Goal: Task Accomplishment & Management: Complete application form

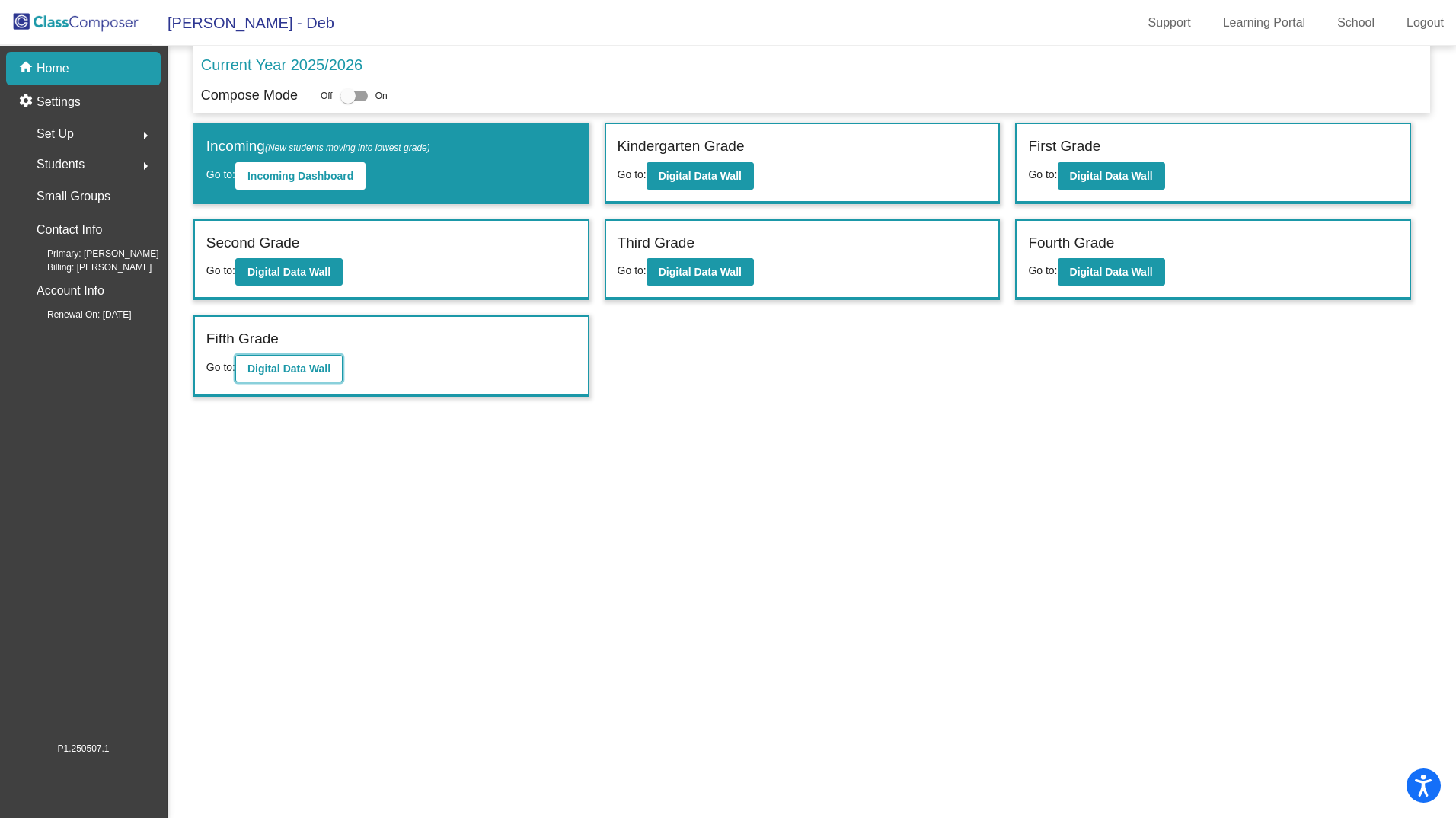
click at [292, 372] on b "Digital Data Wall" at bounding box center [289, 368] width 83 height 12
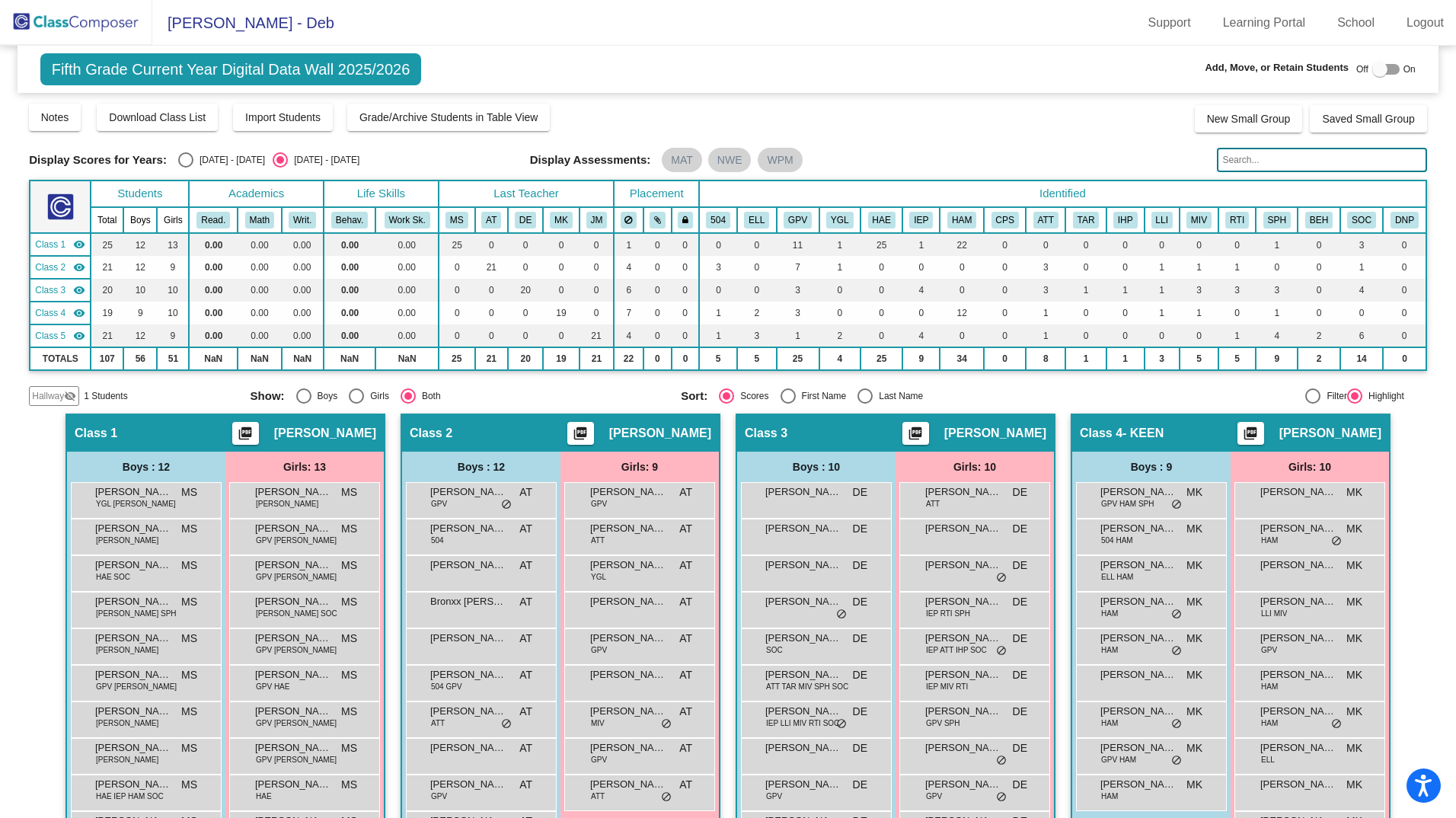
click at [859, 398] on div "Select an option" at bounding box center [865, 395] width 15 height 15
click at [864, 403] on input "Last Name" at bounding box center [864, 403] width 1 height 1
radio input "true"
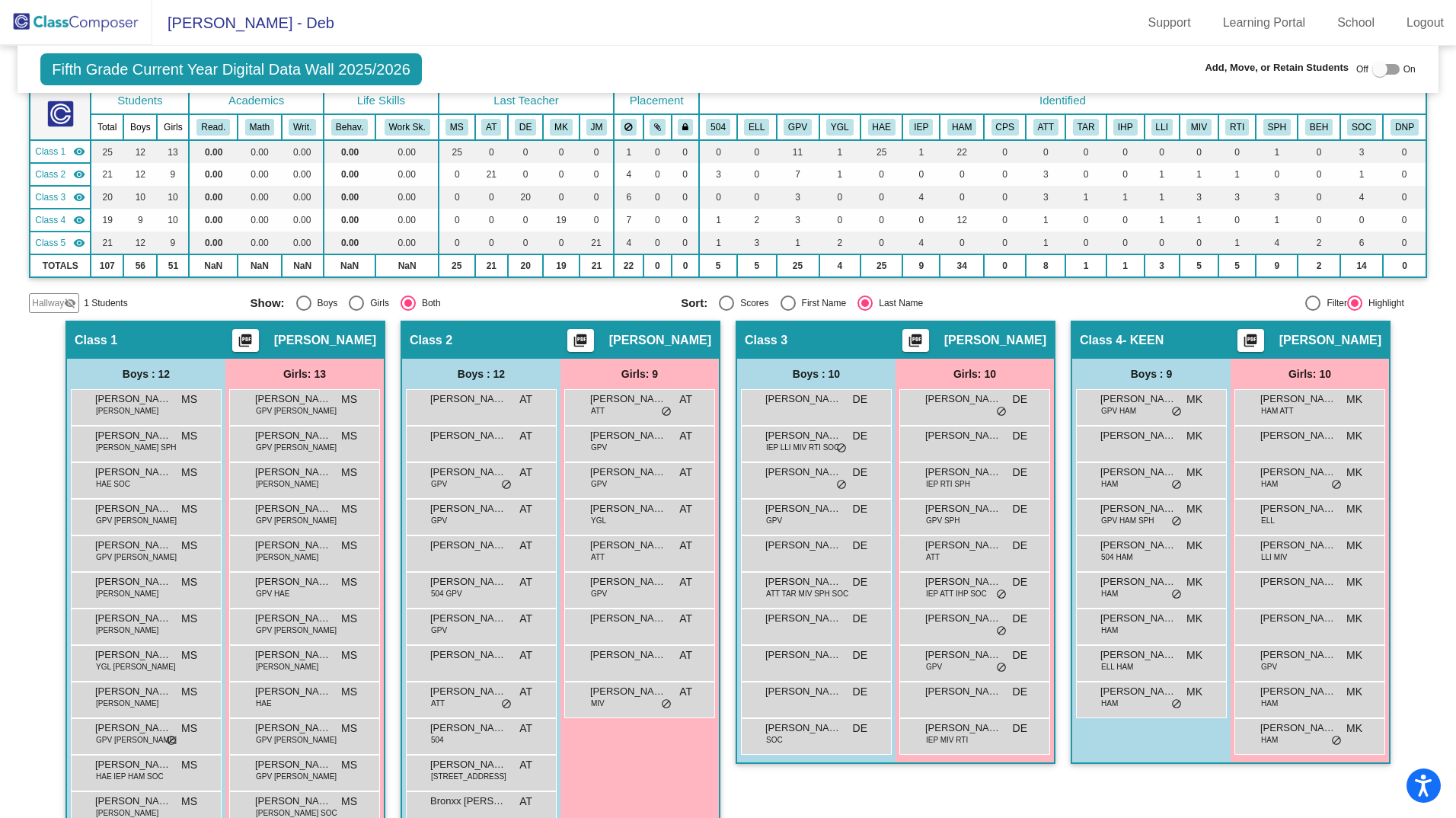
scroll to position [114, 0]
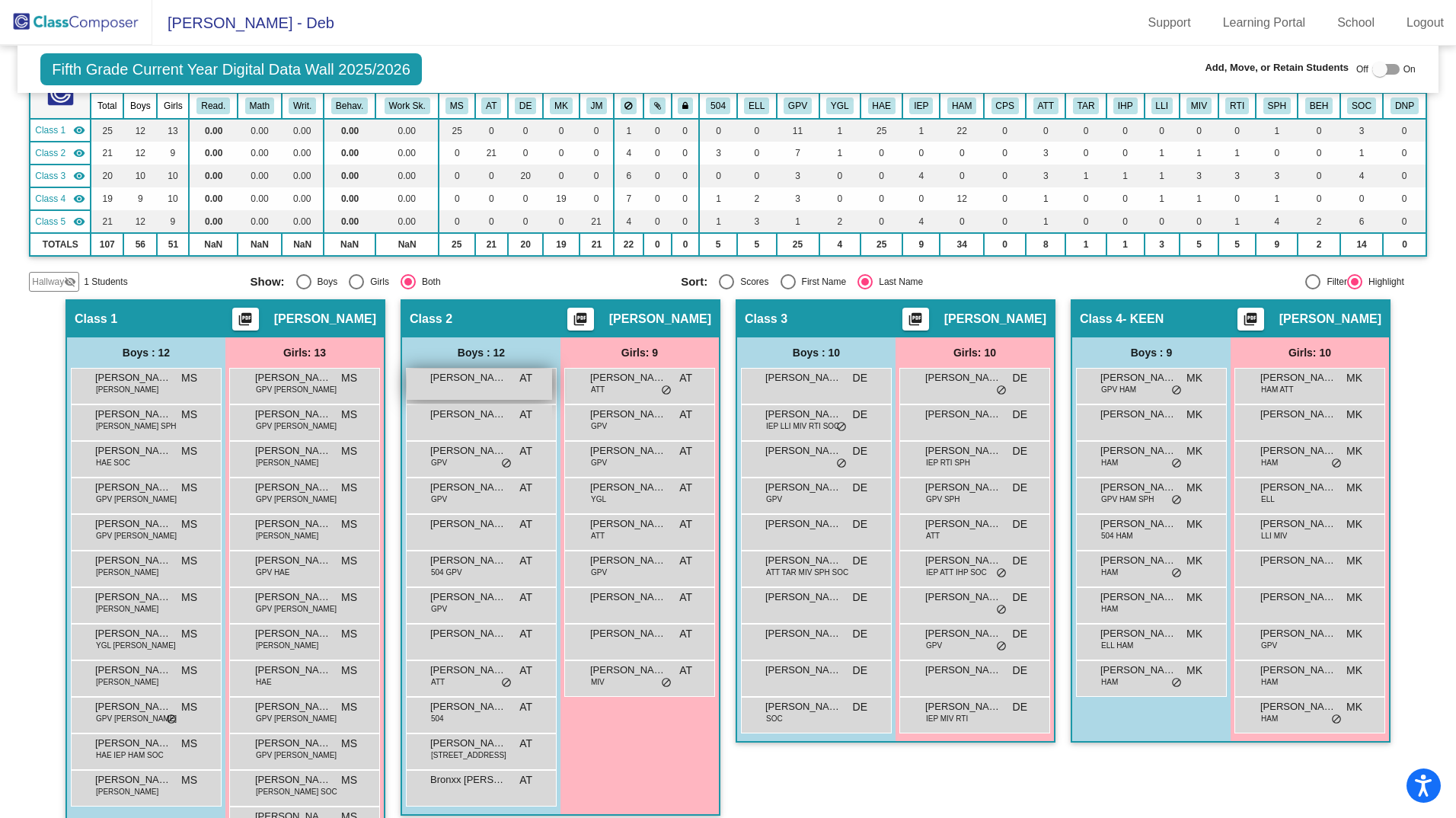
click at [485, 380] on span "[PERSON_NAME] [PERSON_NAME]" at bounding box center [468, 377] width 76 height 15
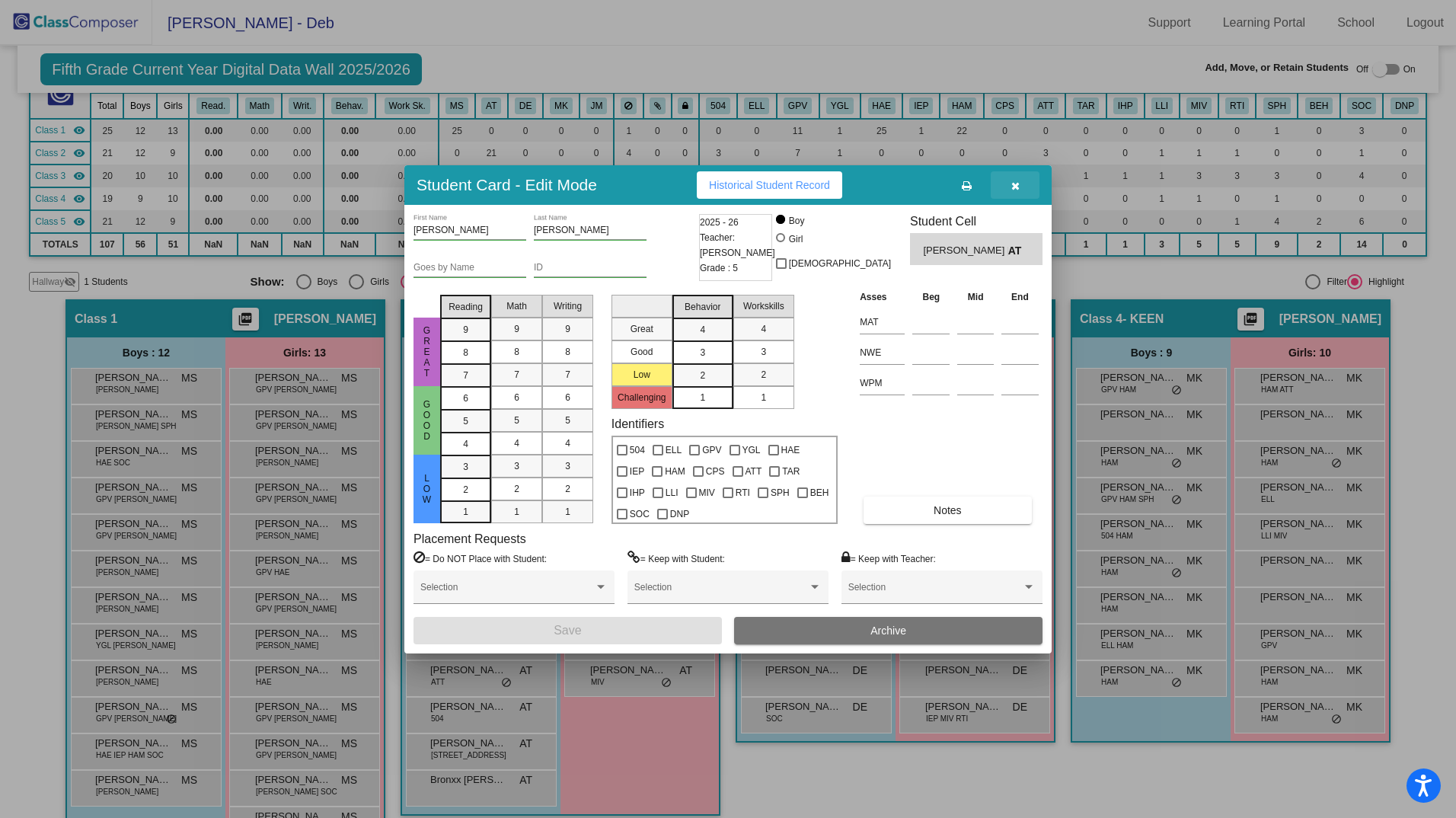
click at [1017, 183] on icon "button" at bounding box center [1015, 185] width 8 height 11
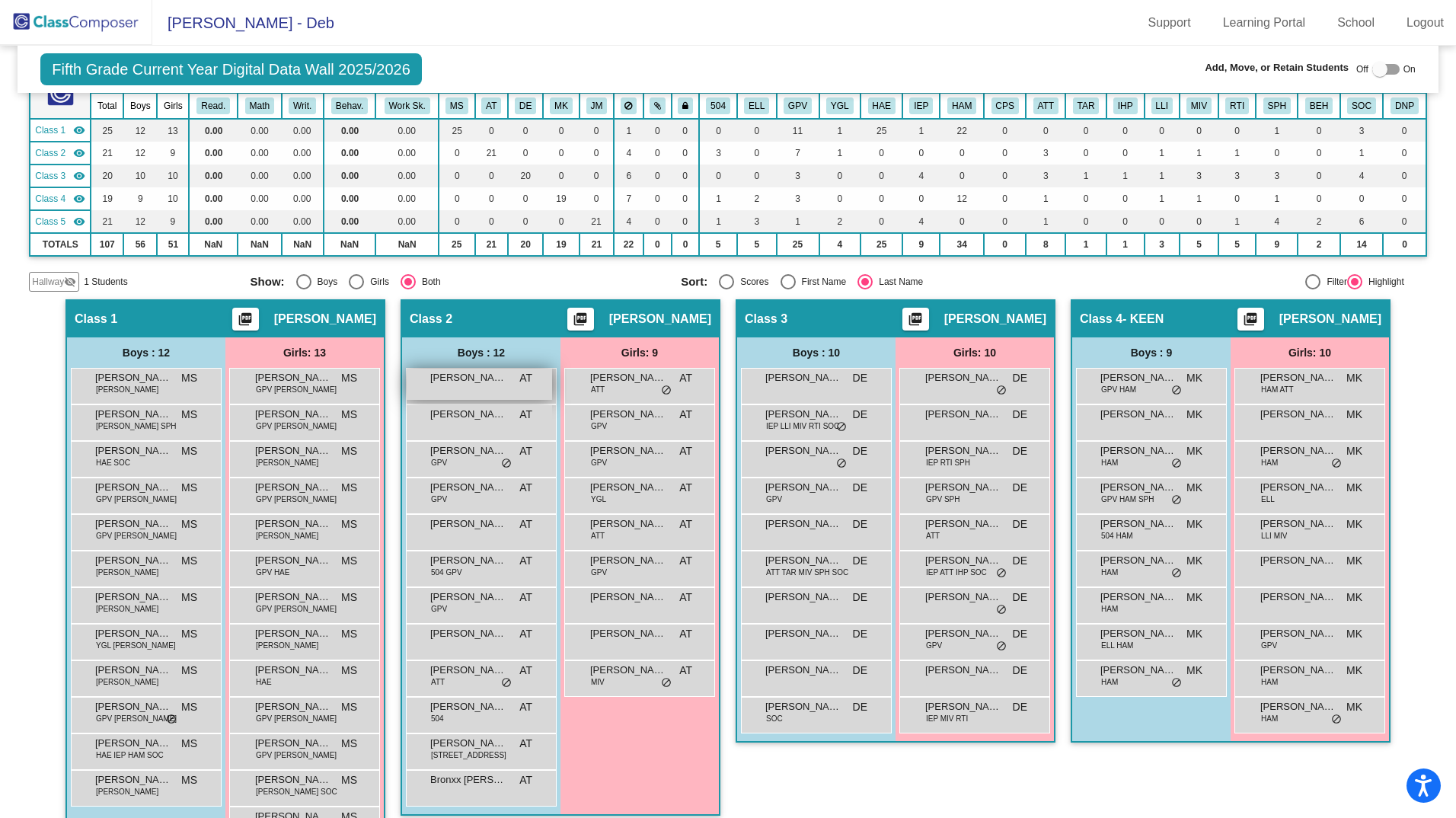
click at [464, 376] on span "[PERSON_NAME] [PERSON_NAME]" at bounding box center [468, 377] width 76 height 15
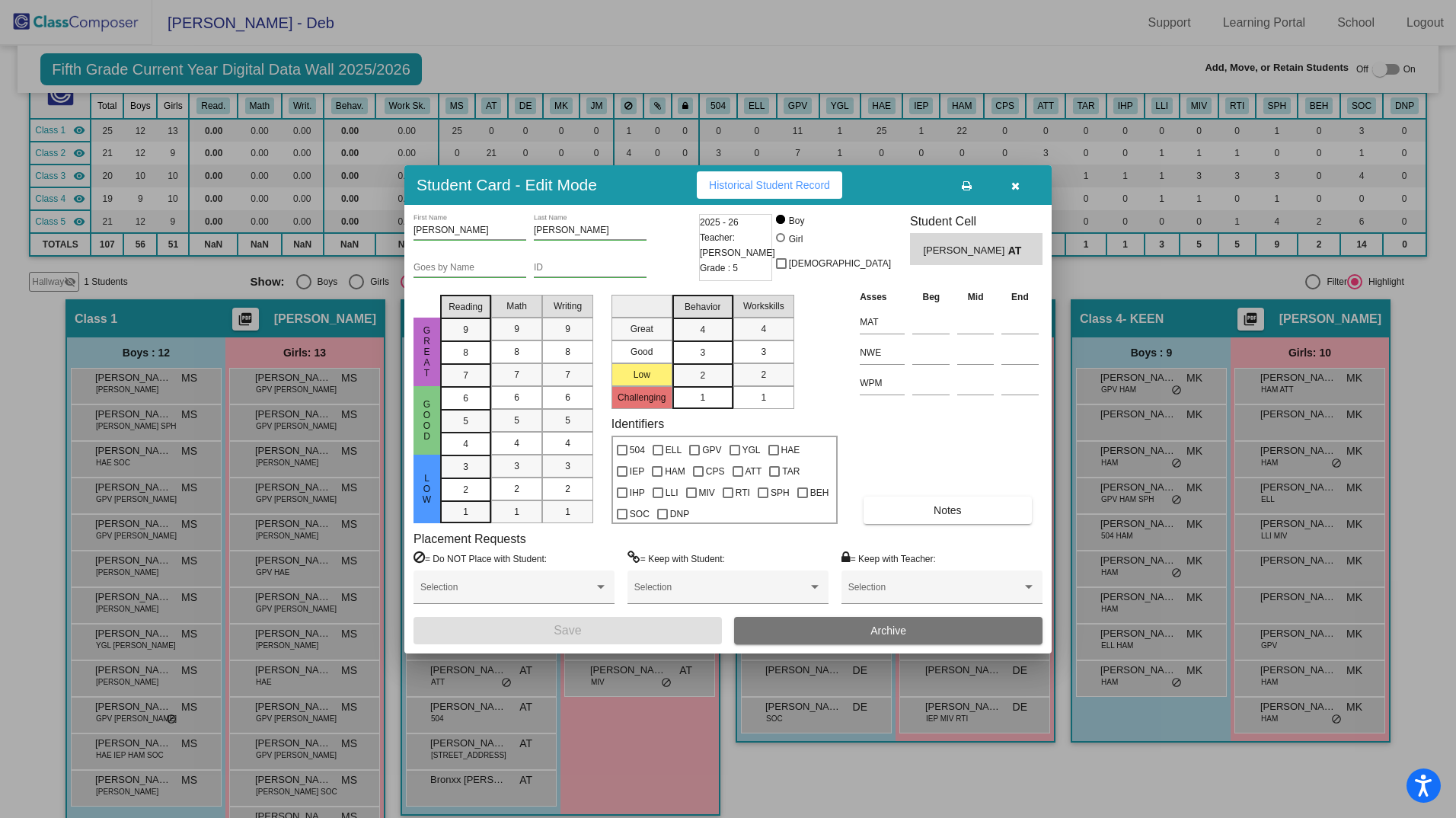
click at [1012, 183] on icon "button" at bounding box center [1015, 185] width 8 height 11
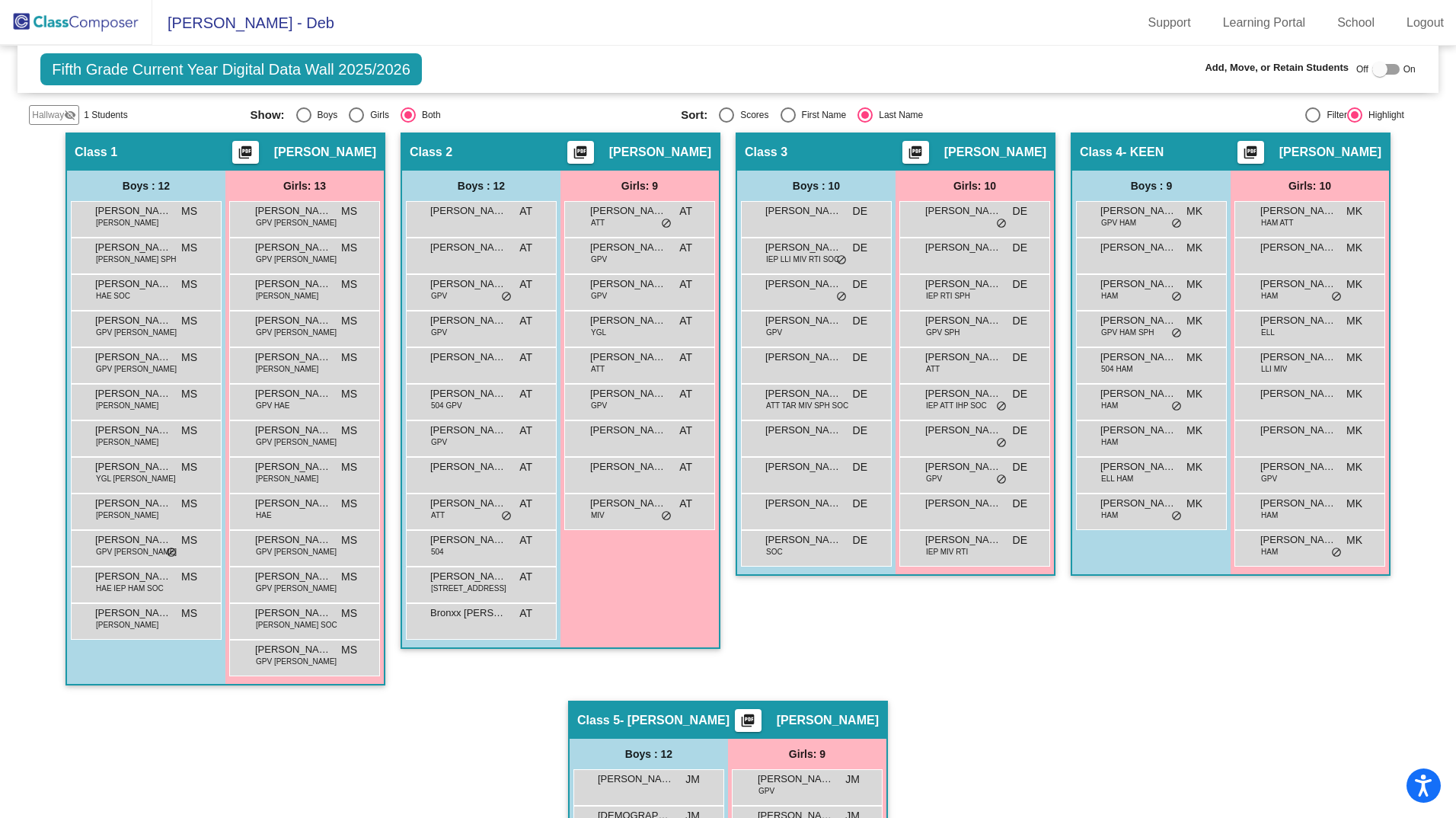
scroll to position [286, 0]
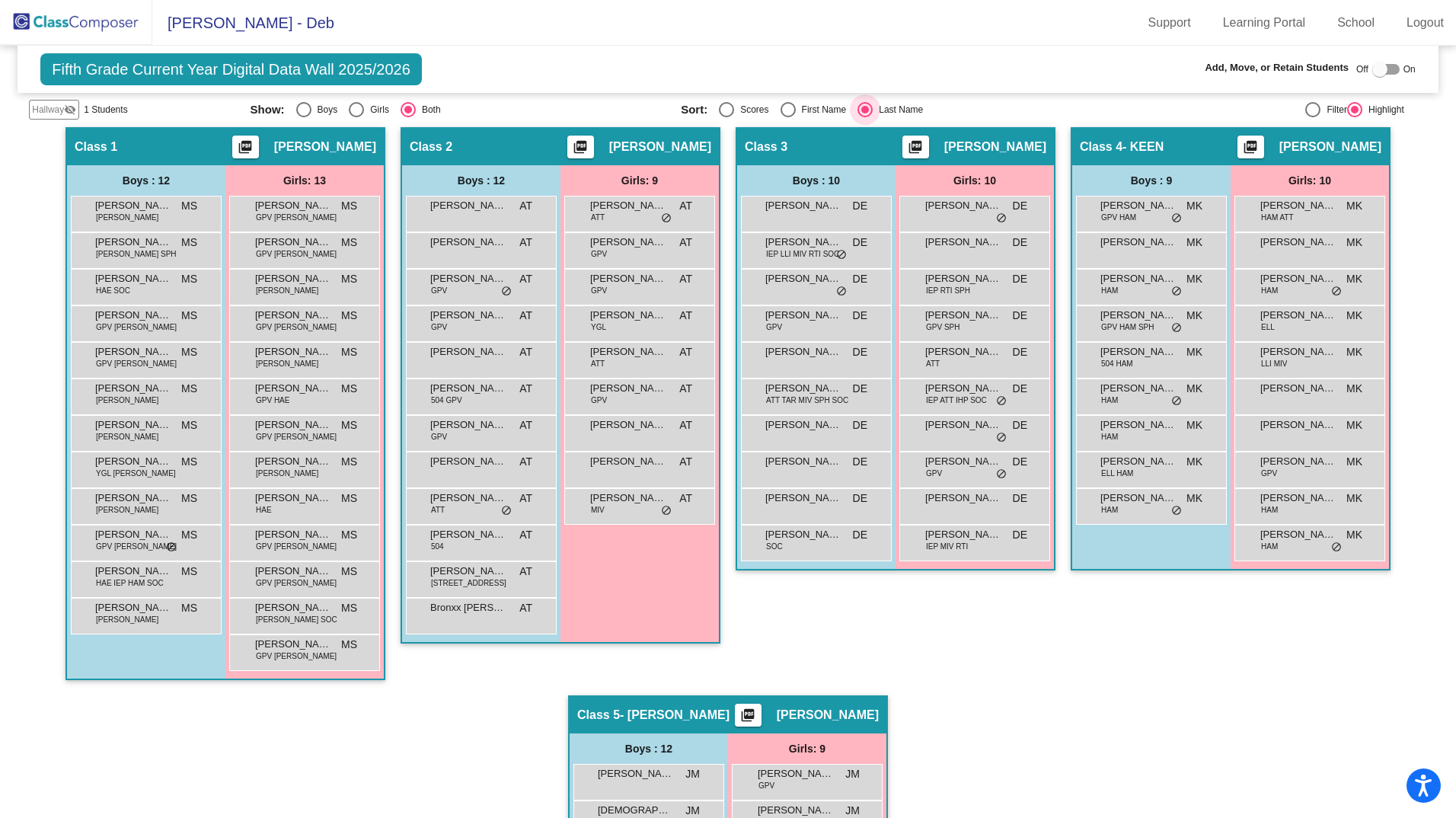
click at [861, 109] on div "Select an option" at bounding box center [865, 110] width 8 height 8
click at [864, 117] on input "Last Name" at bounding box center [864, 117] width 1 height 1
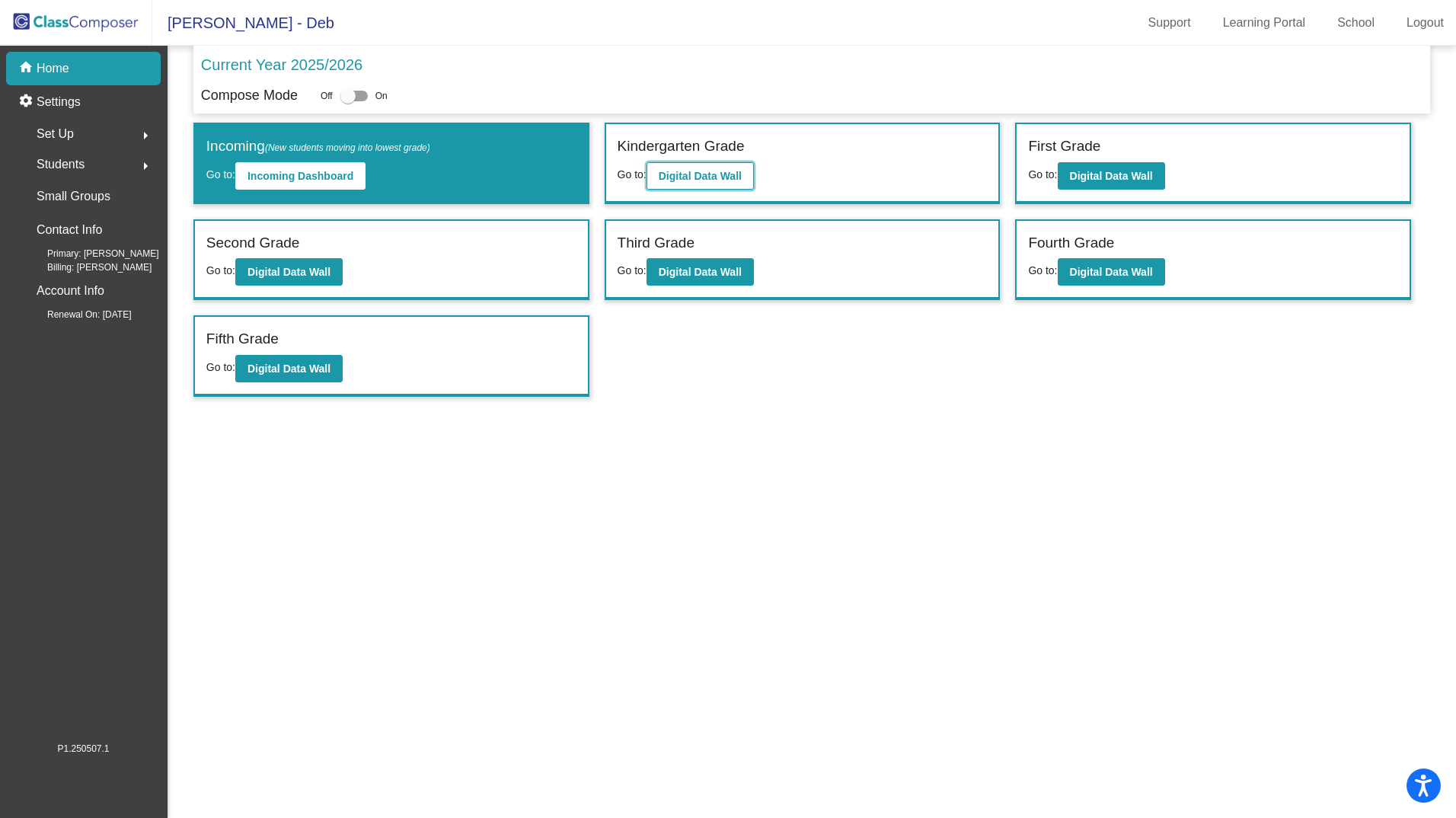
click at [679, 169] on b "Digital Data Wall" at bounding box center [700, 175] width 83 height 12
click at [305, 370] on b "Digital Data Wall" at bounding box center [289, 368] width 83 height 12
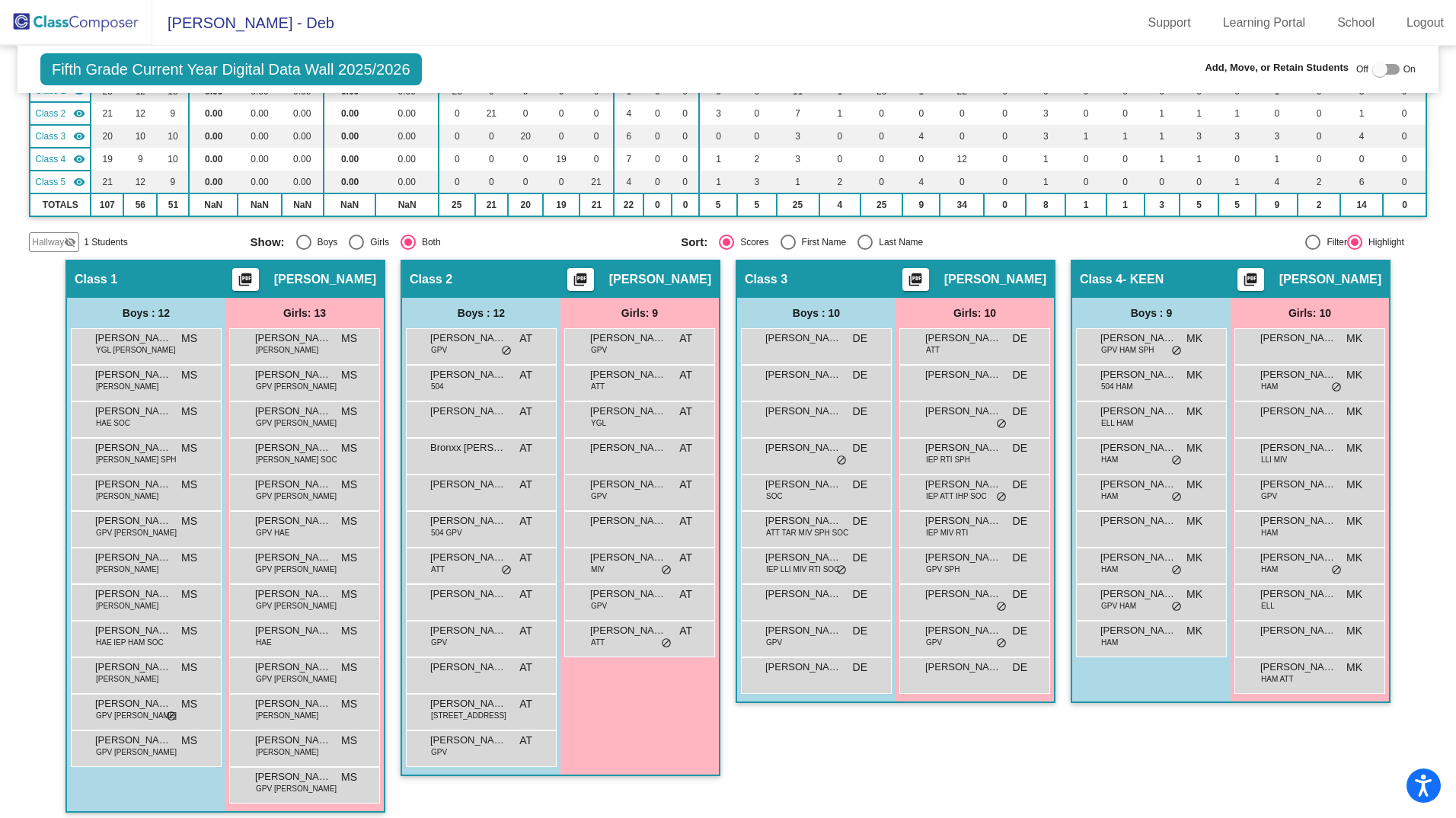
scroll to position [185, 0]
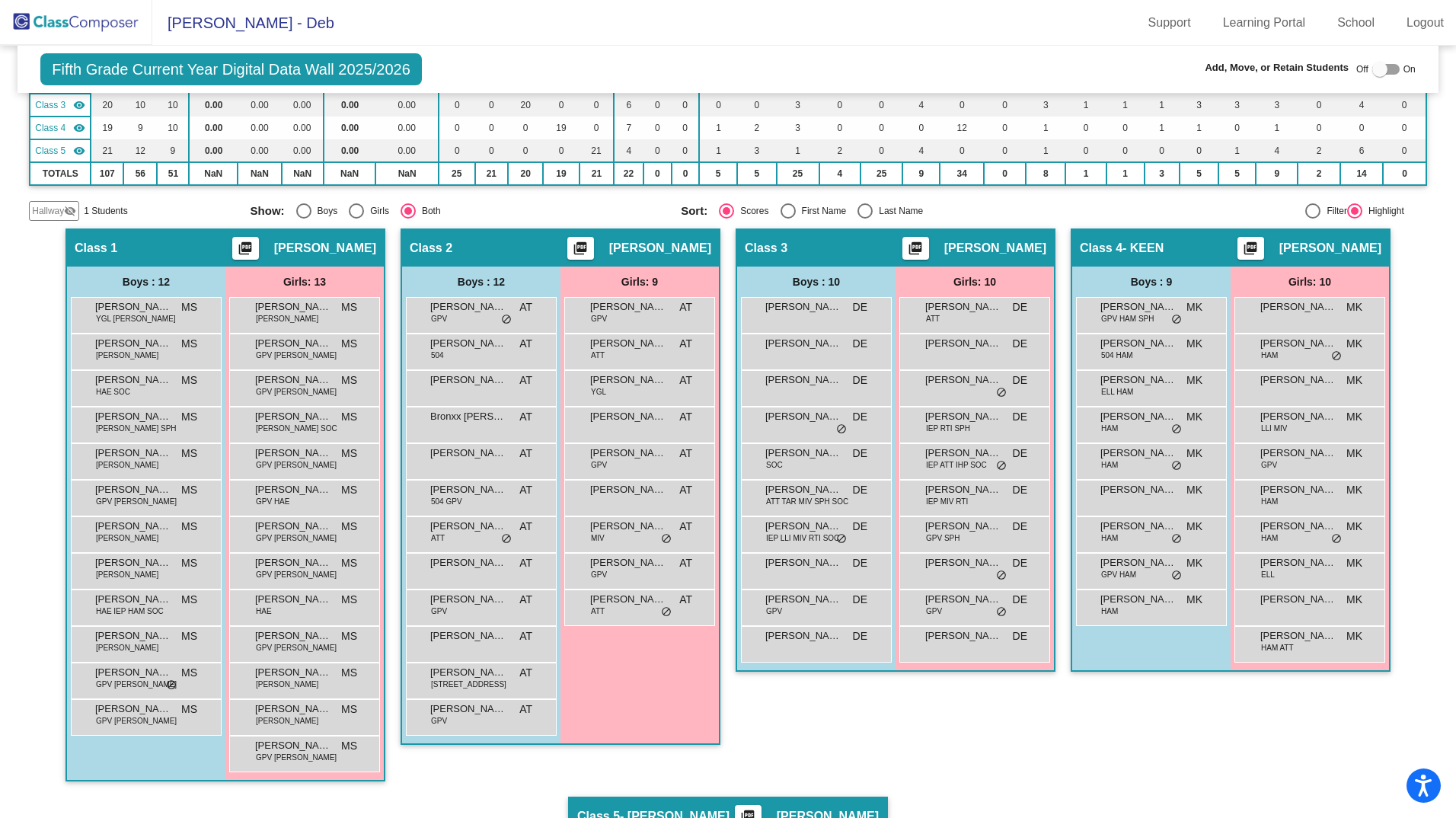
click at [861, 212] on div "Select an option" at bounding box center [865, 210] width 15 height 15
click at [864, 219] on input "Last Name" at bounding box center [864, 219] width 1 height 1
radio input "true"
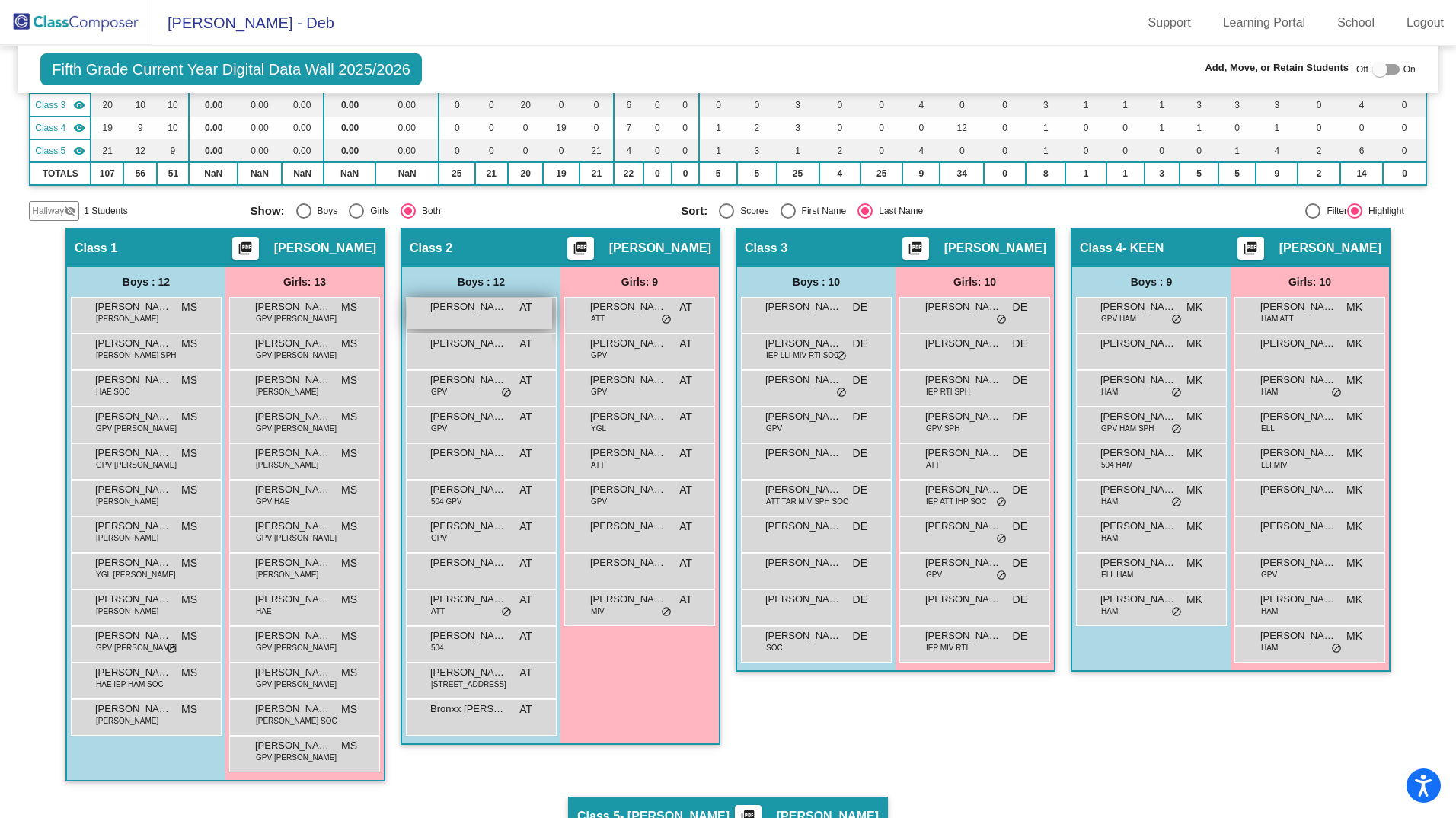
click at [460, 312] on span "[PERSON_NAME] [PERSON_NAME]" at bounding box center [468, 306] width 76 height 15
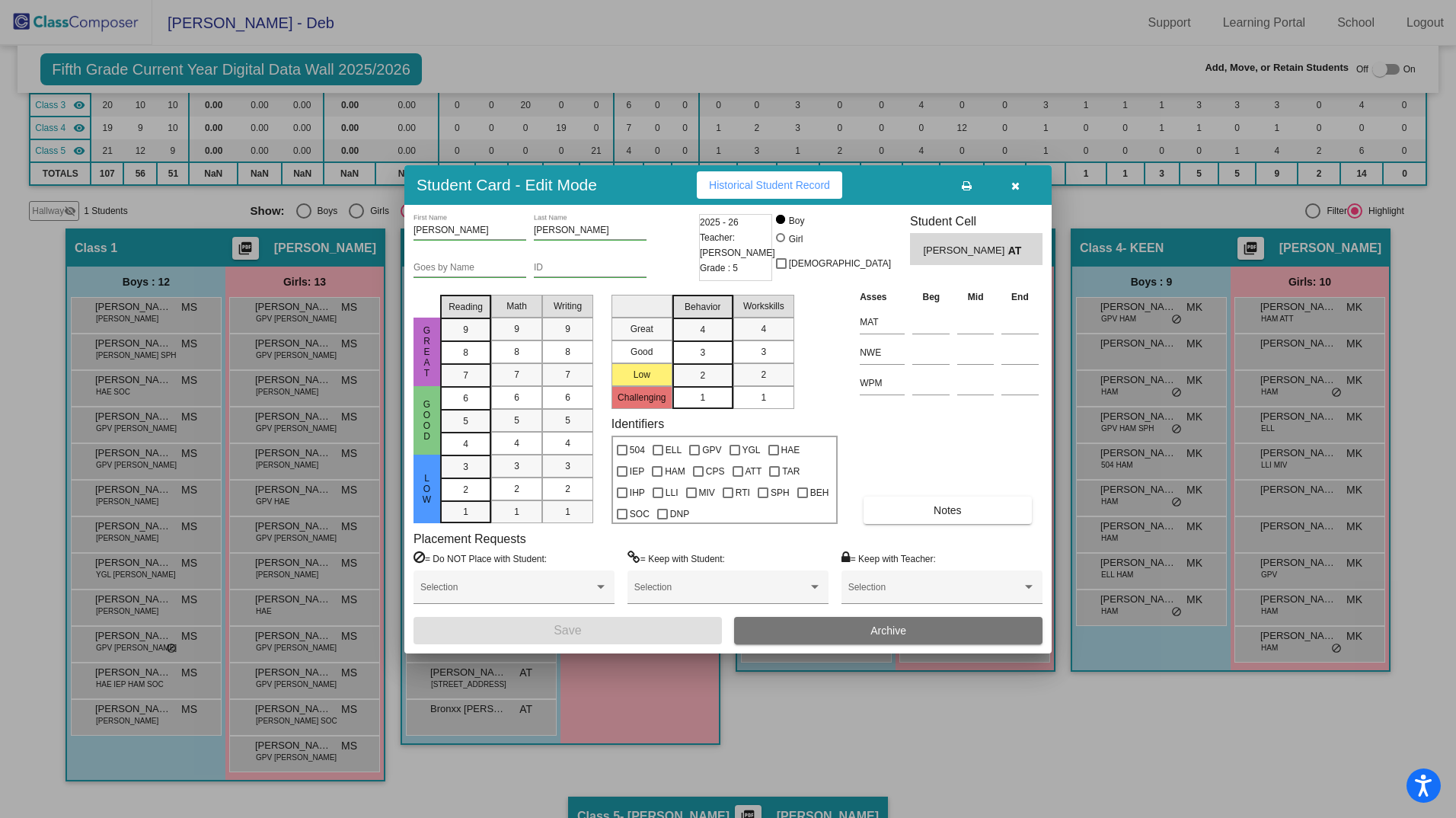
click at [1015, 180] on icon "button" at bounding box center [1015, 185] width 8 height 11
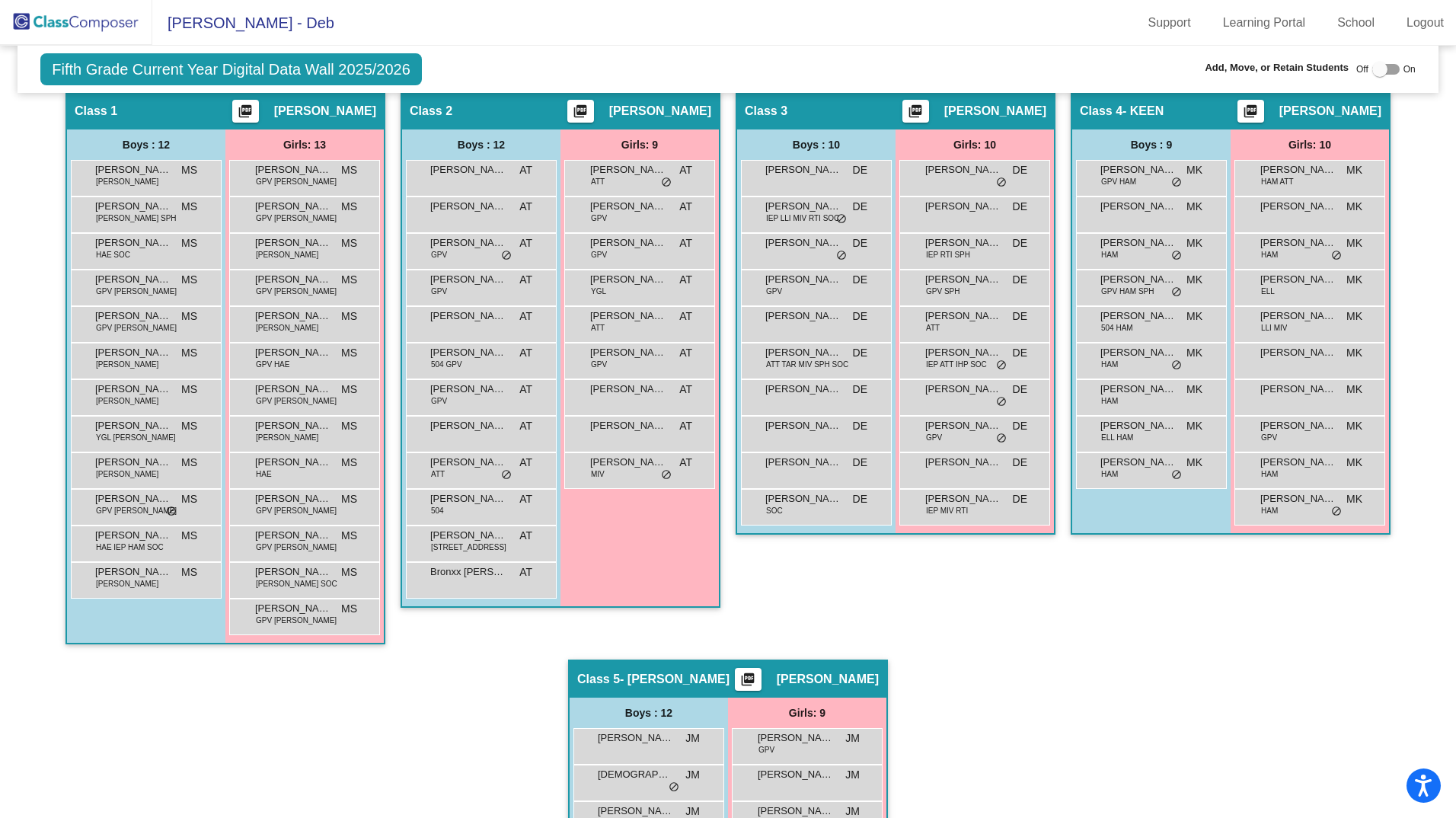
scroll to position [324, 0]
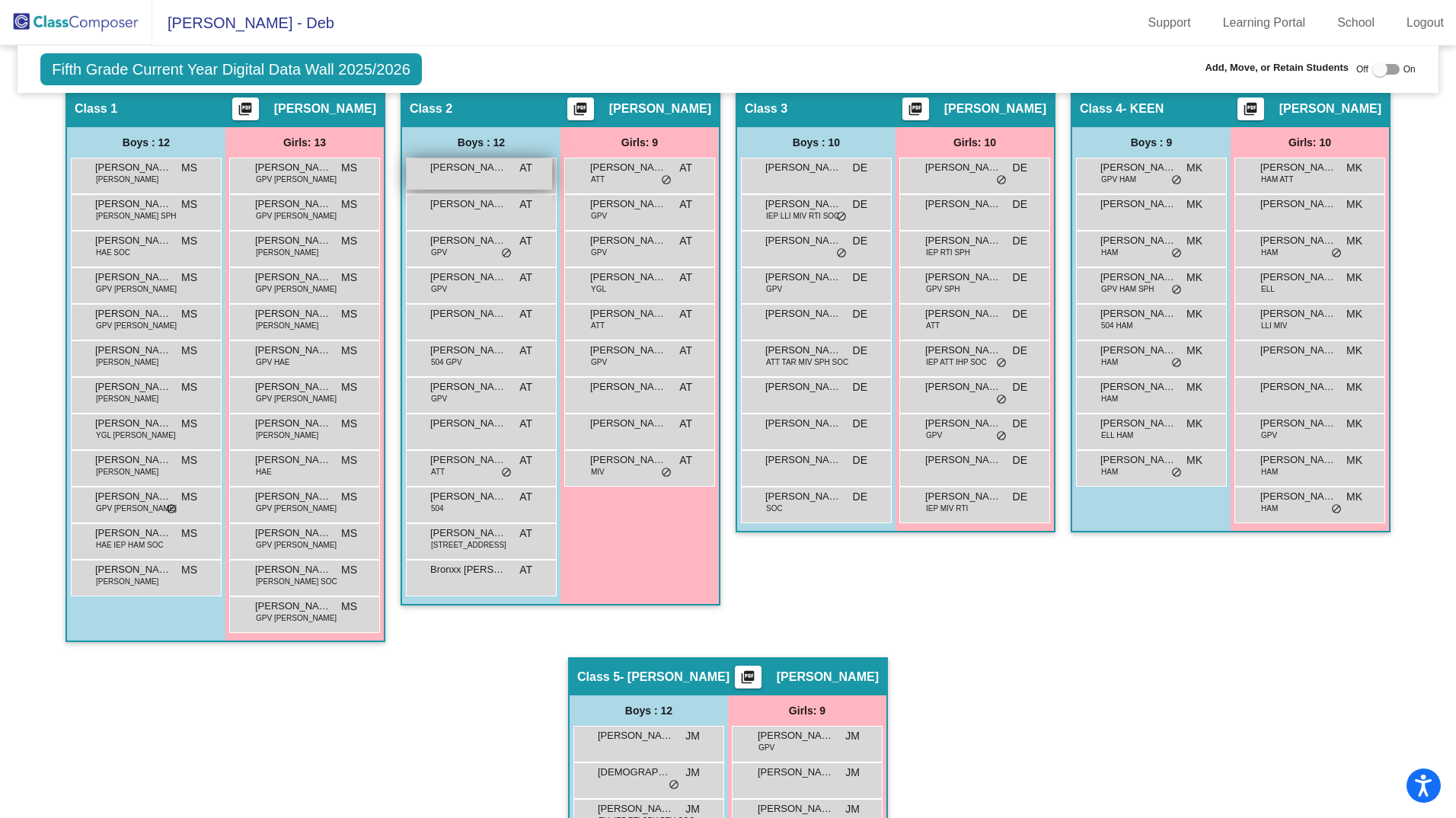
click at [503, 163] on div "[PERSON_NAME] [PERSON_NAME] AT lock do_not_disturb_alt" at bounding box center [478, 174] width 146 height 32
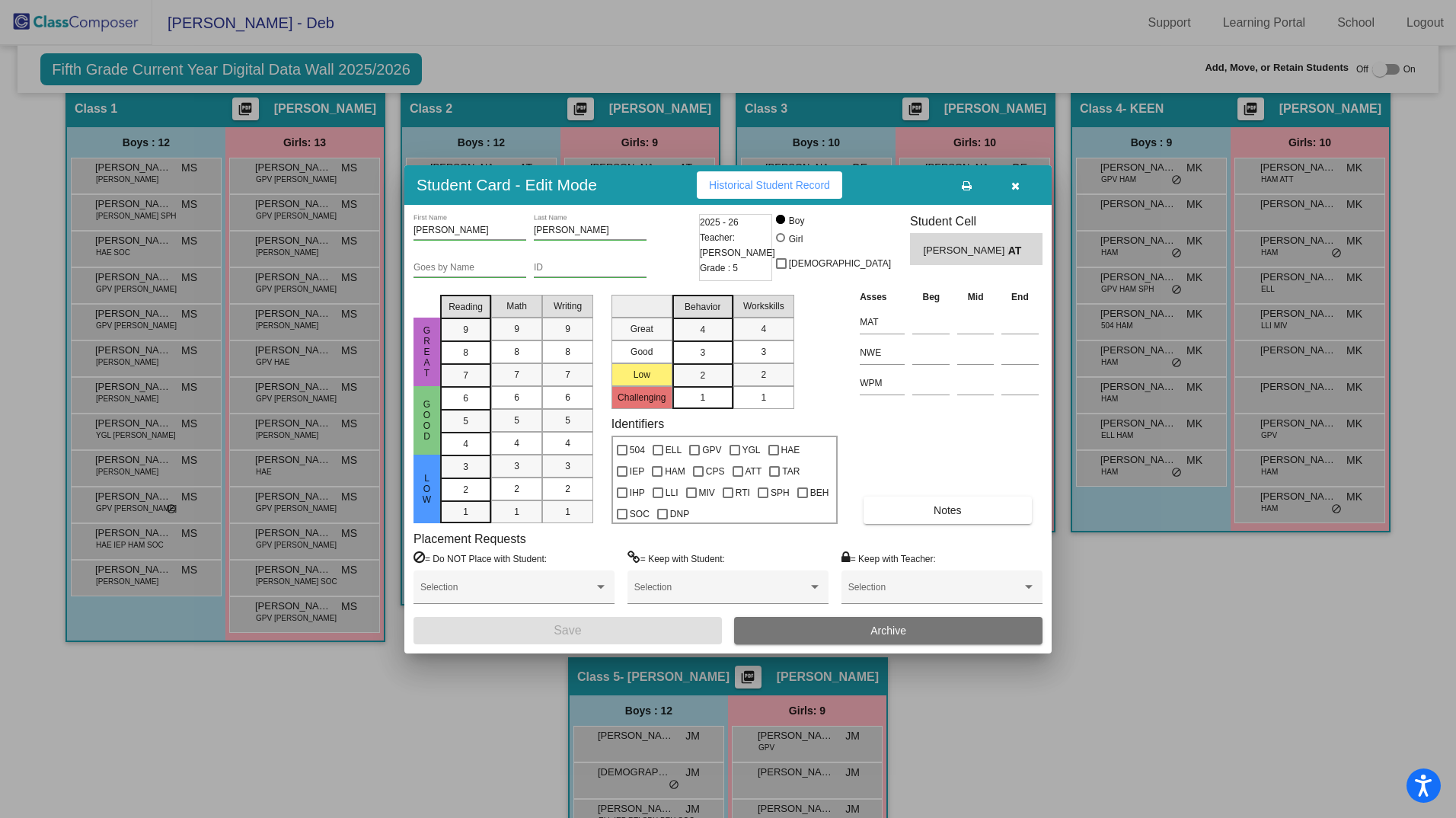
click at [1013, 184] on icon "button" at bounding box center [1015, 185] width 8 height 11
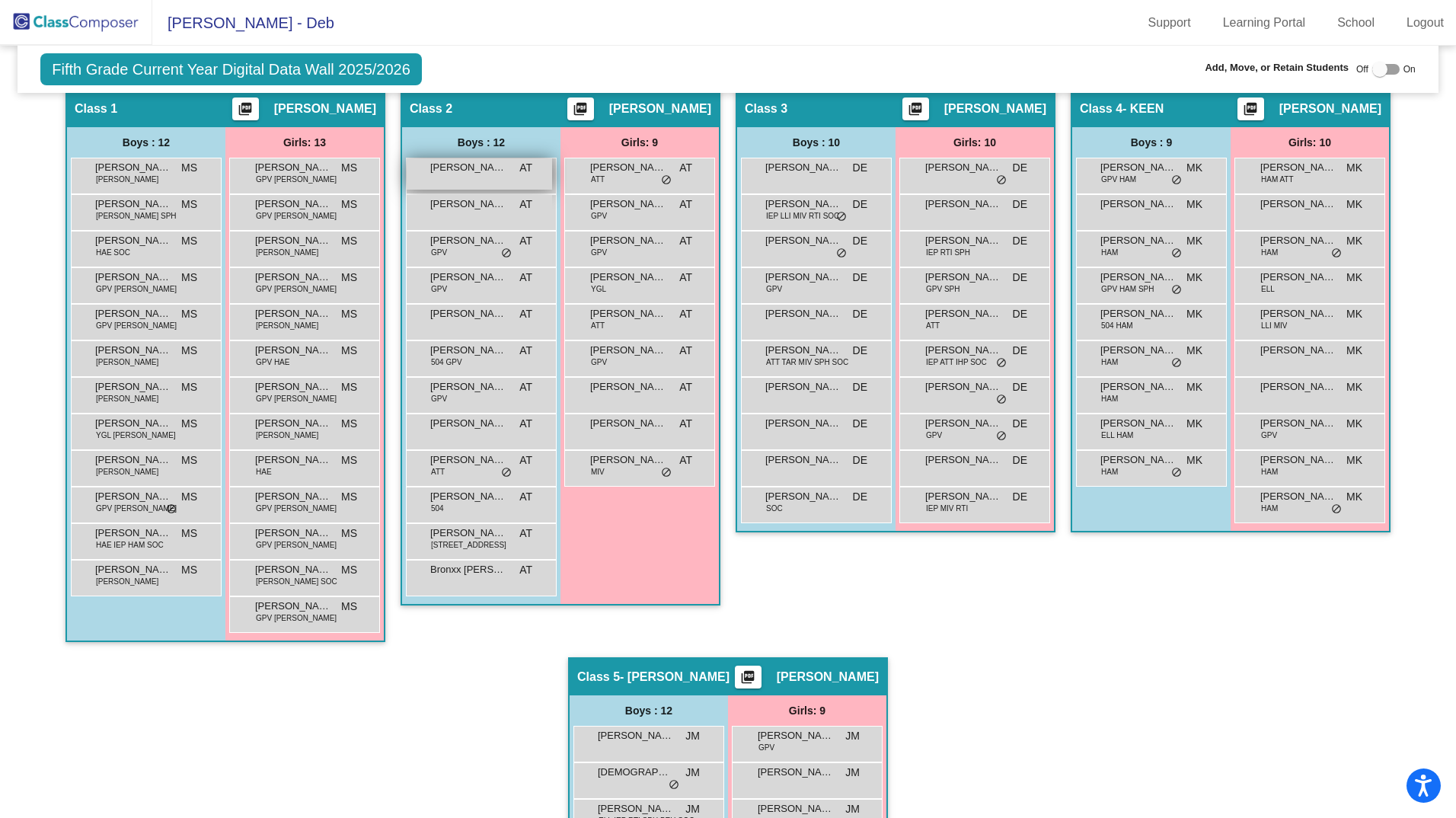
click at [499, 176] on div "[PERSON_NAME] [PERSON_NAME] AT lock do_not_disturb_alt" at bounding box center [478, 174] width 146 height 32
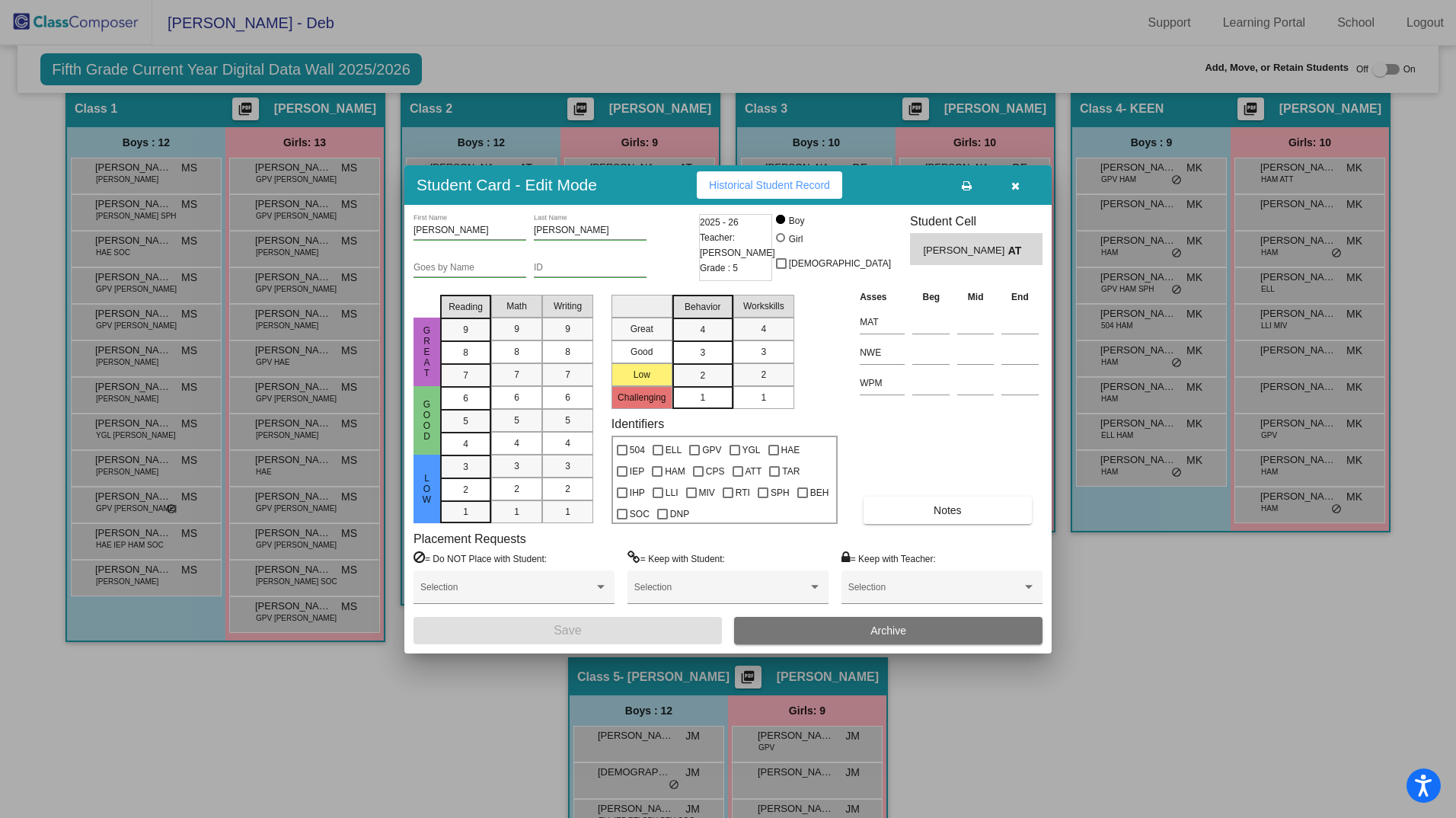
click at [1012, 182] on icon "button" at bounding box center [1015, 185] width 8 height 11
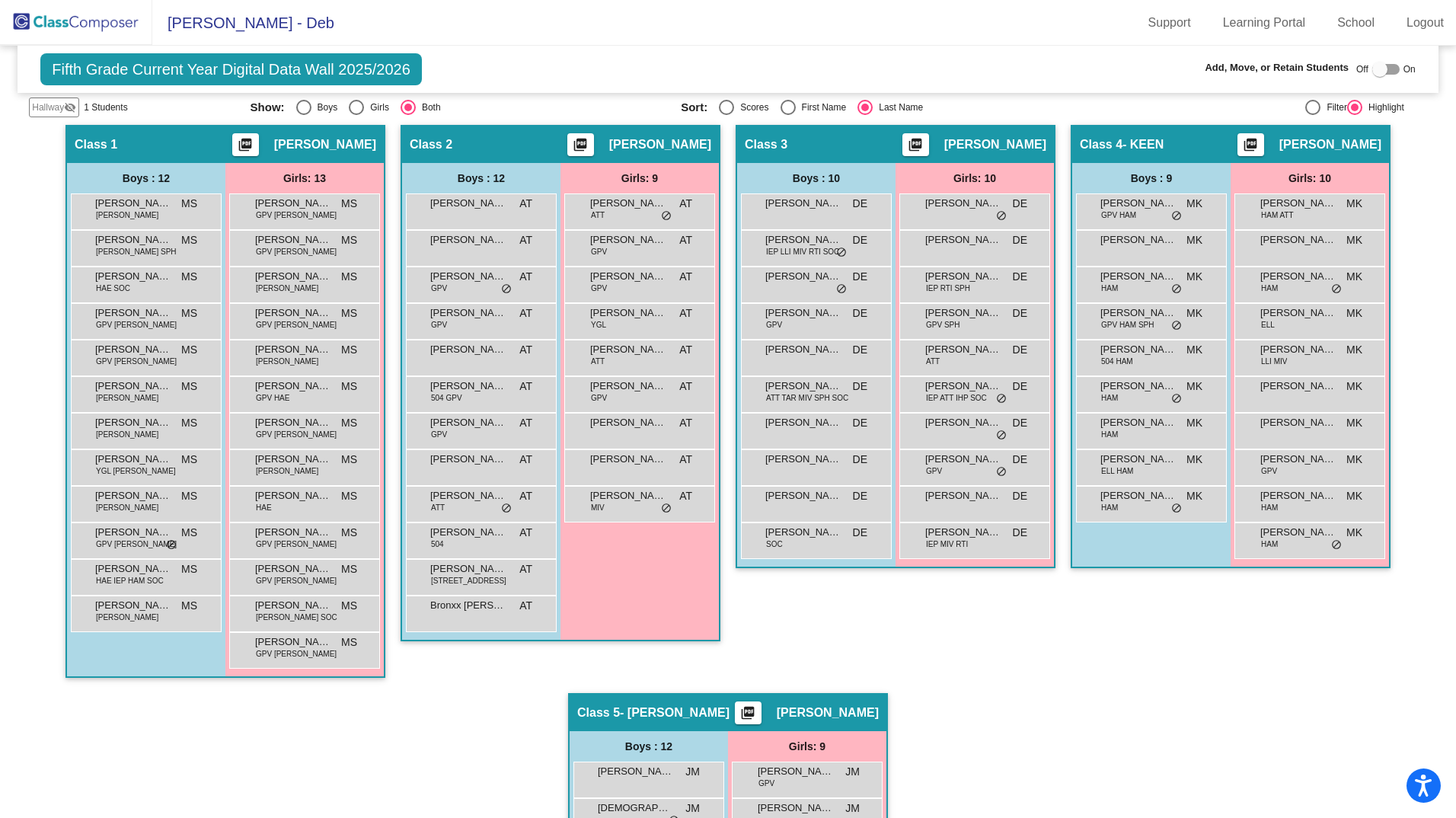
scroll to position [286, 0]
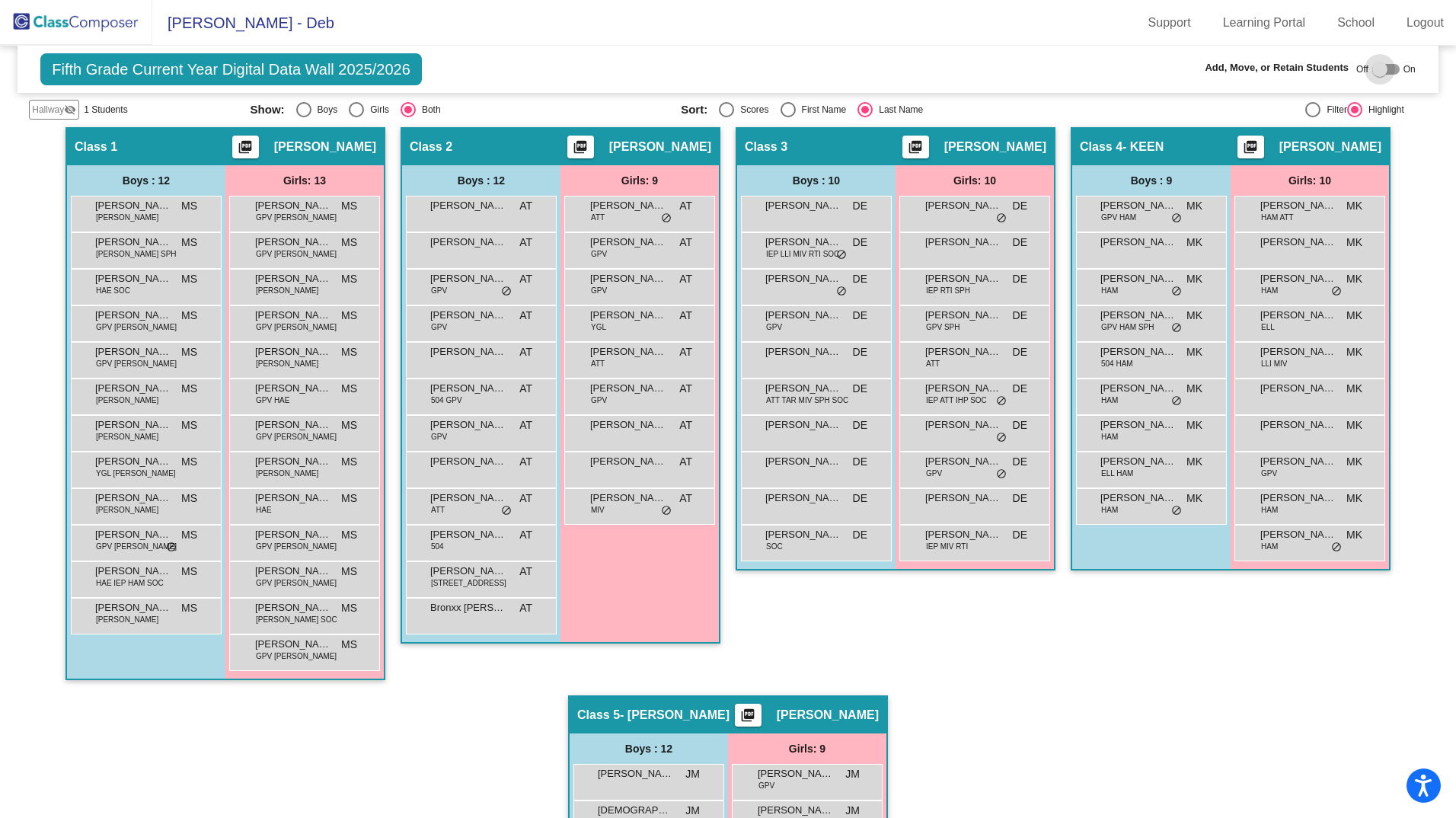
click at [1389, 67] on div at bounding box center [1386, 69] width 28 height 11
checkbox input "true"
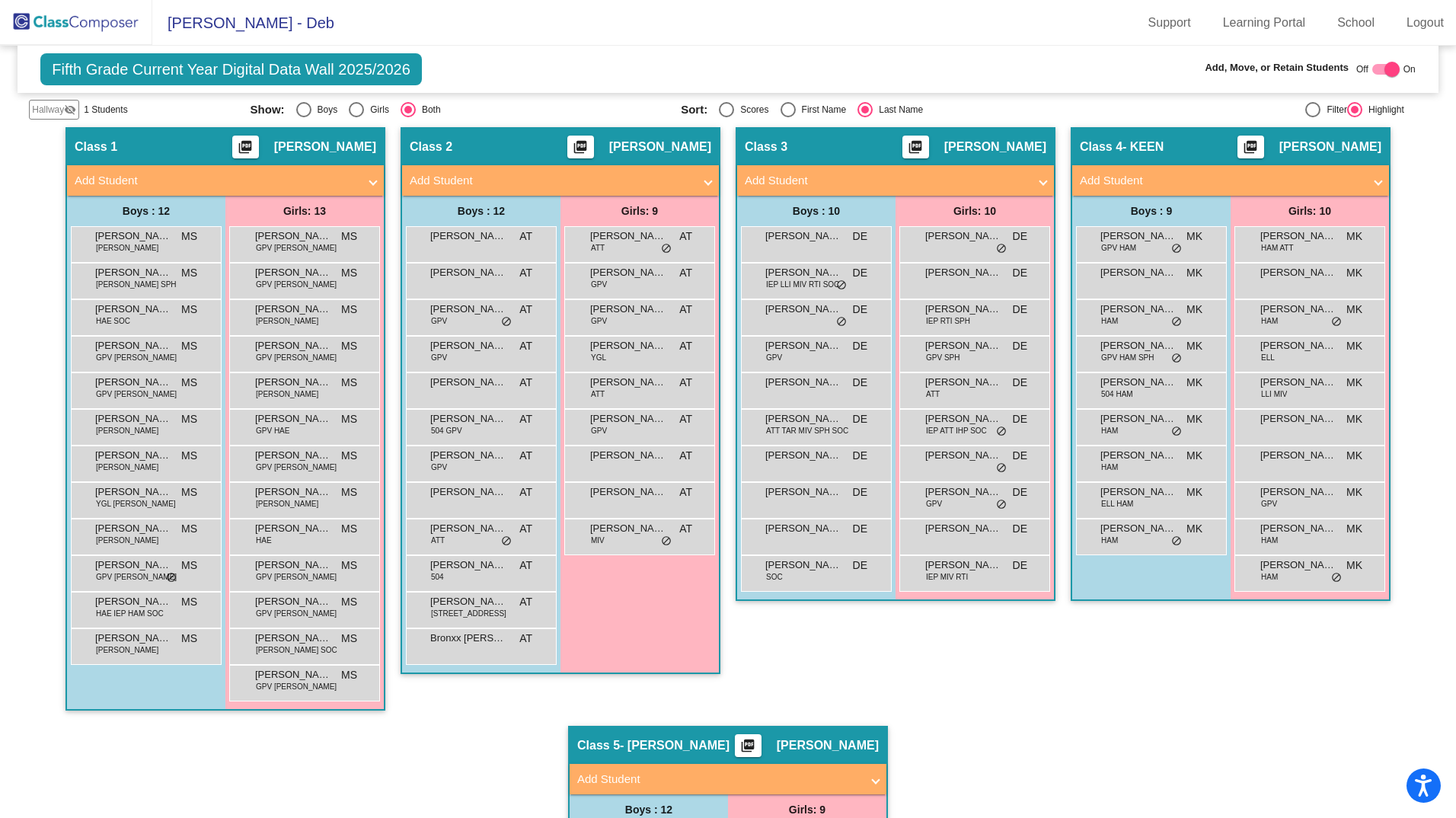
click at [698, 179] on span "Add Student" at bounding box center [558, 181] width 295 height 18
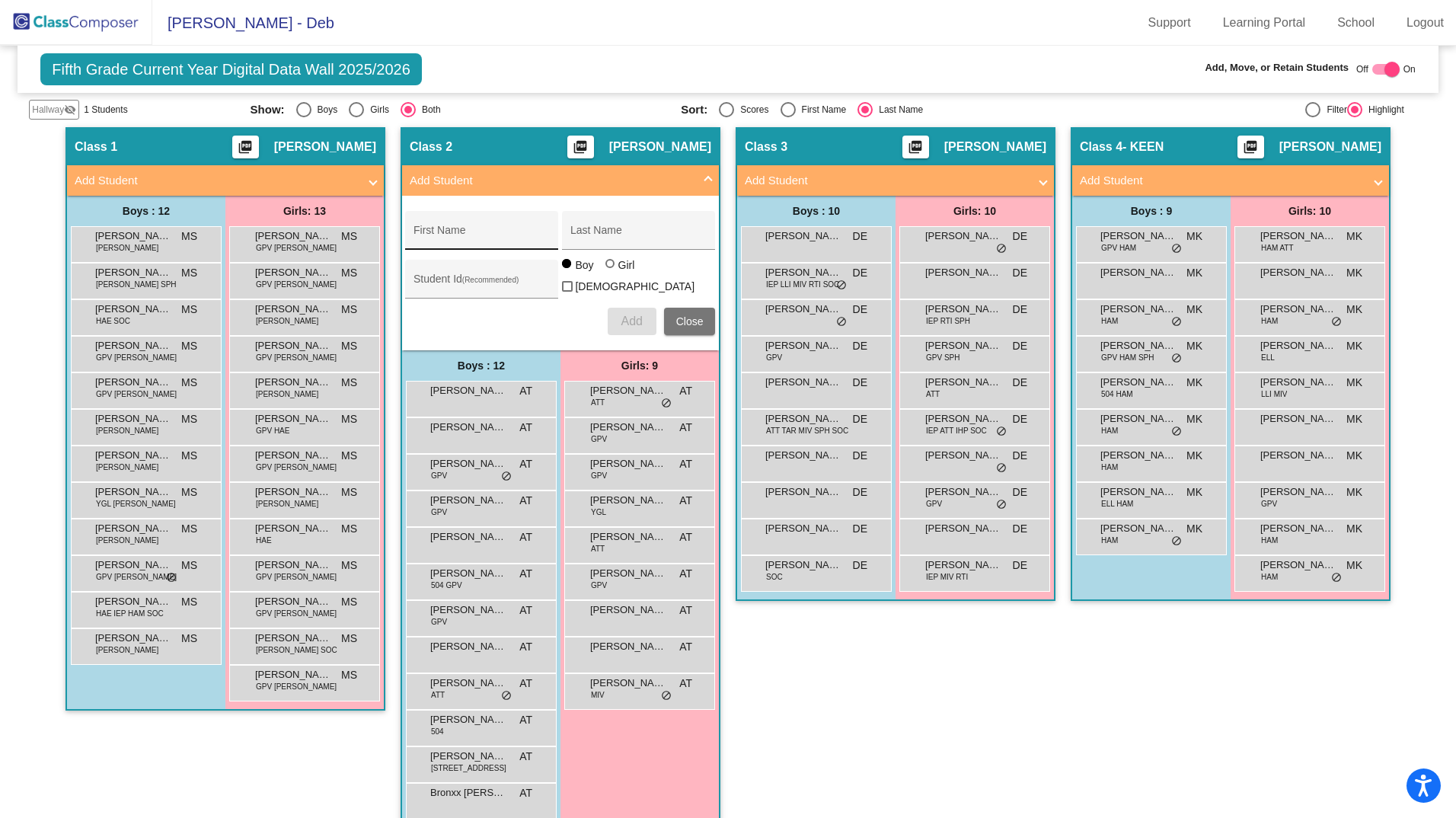
click at [485, 236] on input "First Name" at bounding box center [481, 236] width 137 height 12
type input "Mario"
click at [581, 242] on div "Last Name" at bounding box center [639, 235] width 137 height 32
type input "Lamas"
click at [463, 287] on input "Student Id (Recommended)" at bounding box center [481, 284] width 137 height 12
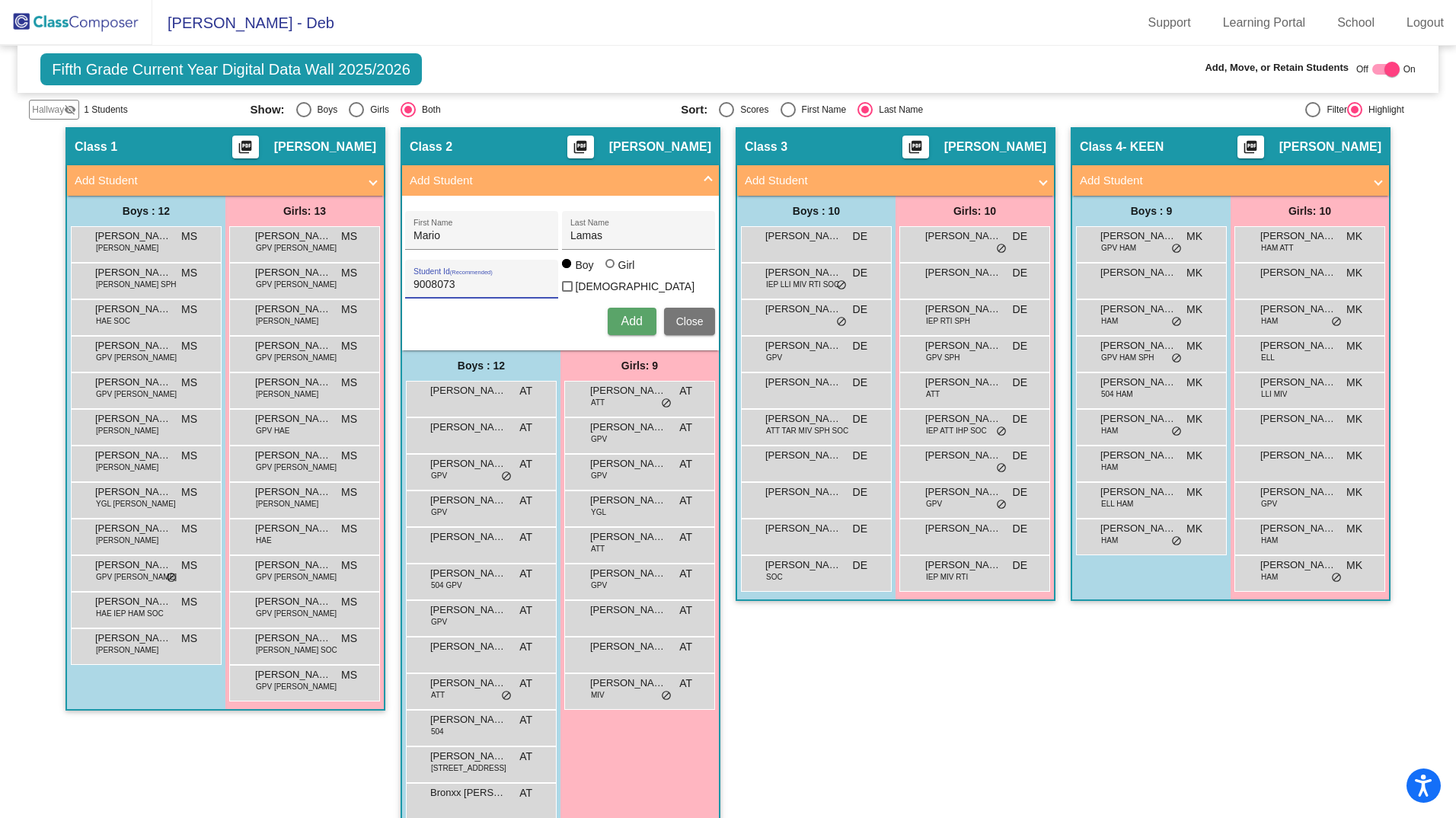
type input "9008073"
click at [620, 315] on span "Add" at bounding box center [631, 320] width 22 height 13
click at [1393, 69] on div at bounding box center [1392, 68] width 15 height 15
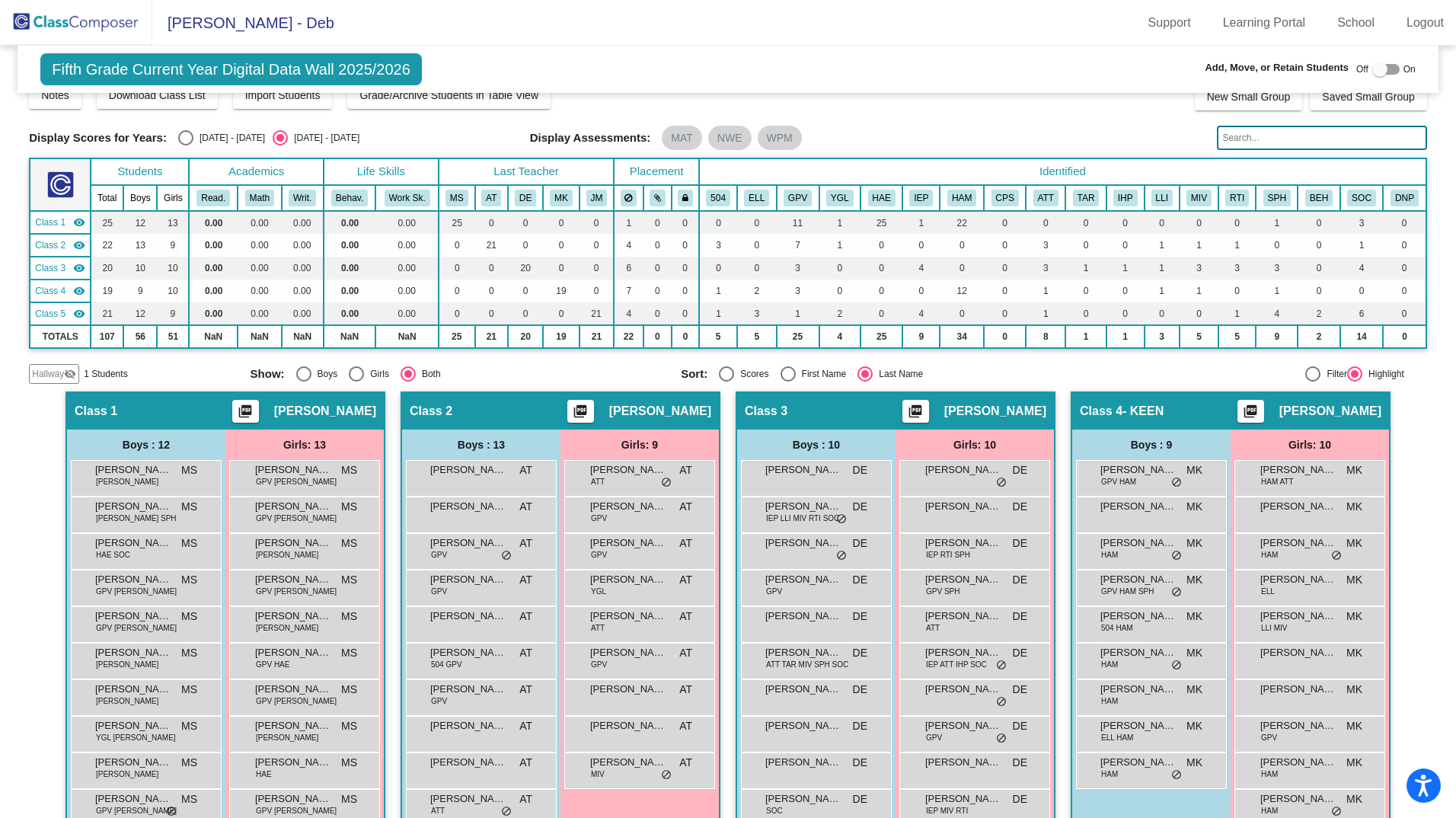
scroll to position [0, 0]
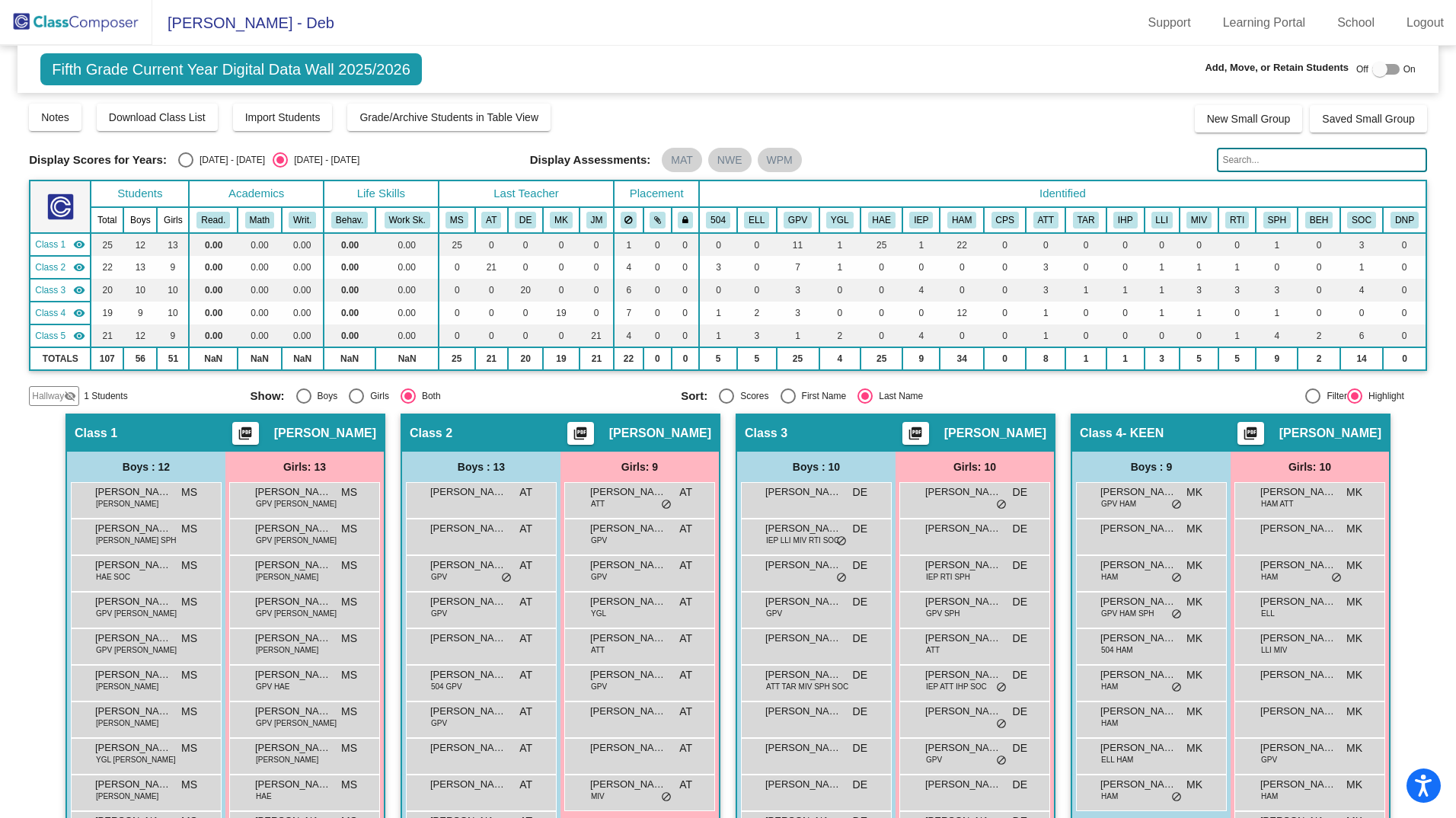
click at [1391, 71] on div at bounding box center [1386, 69] width 28 height 11
checkbox input "true"
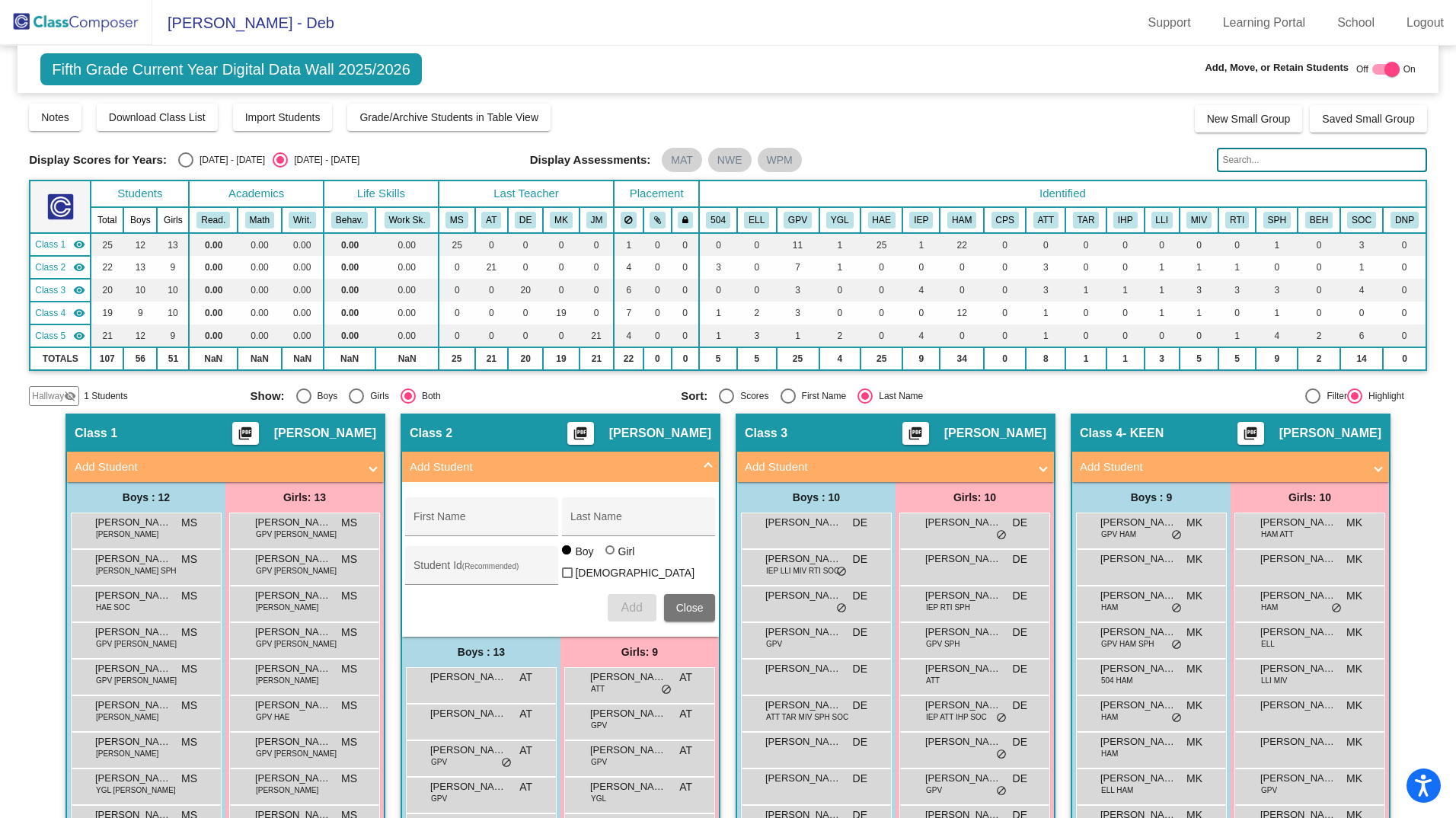
click at [1035, 460] on span "Add Student" at bounding box center [892, 467] width 295 height 18
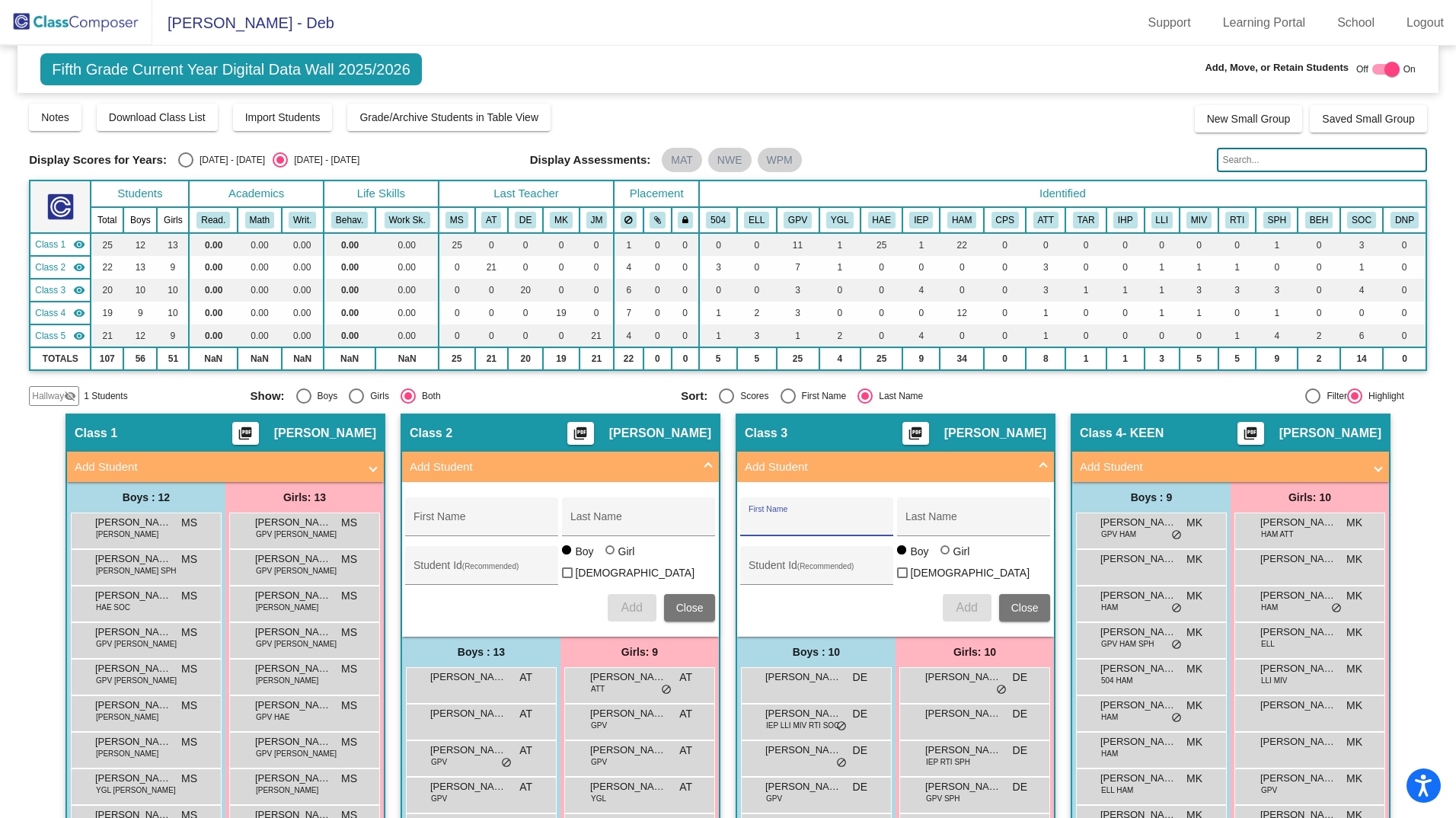
click at [762, 519] on input "First Name" at bounding box center [817, 522] width 137 height 12
type input "Declan"
click at [913, 521] on input "Last Name" at bounding box center [974, 522] width 137 height 12
type input "[PERSON_NAME]"
click at [758, 577] on div "Student Id (Recommended)" at bounding box center [817, 569] width 137 height 32
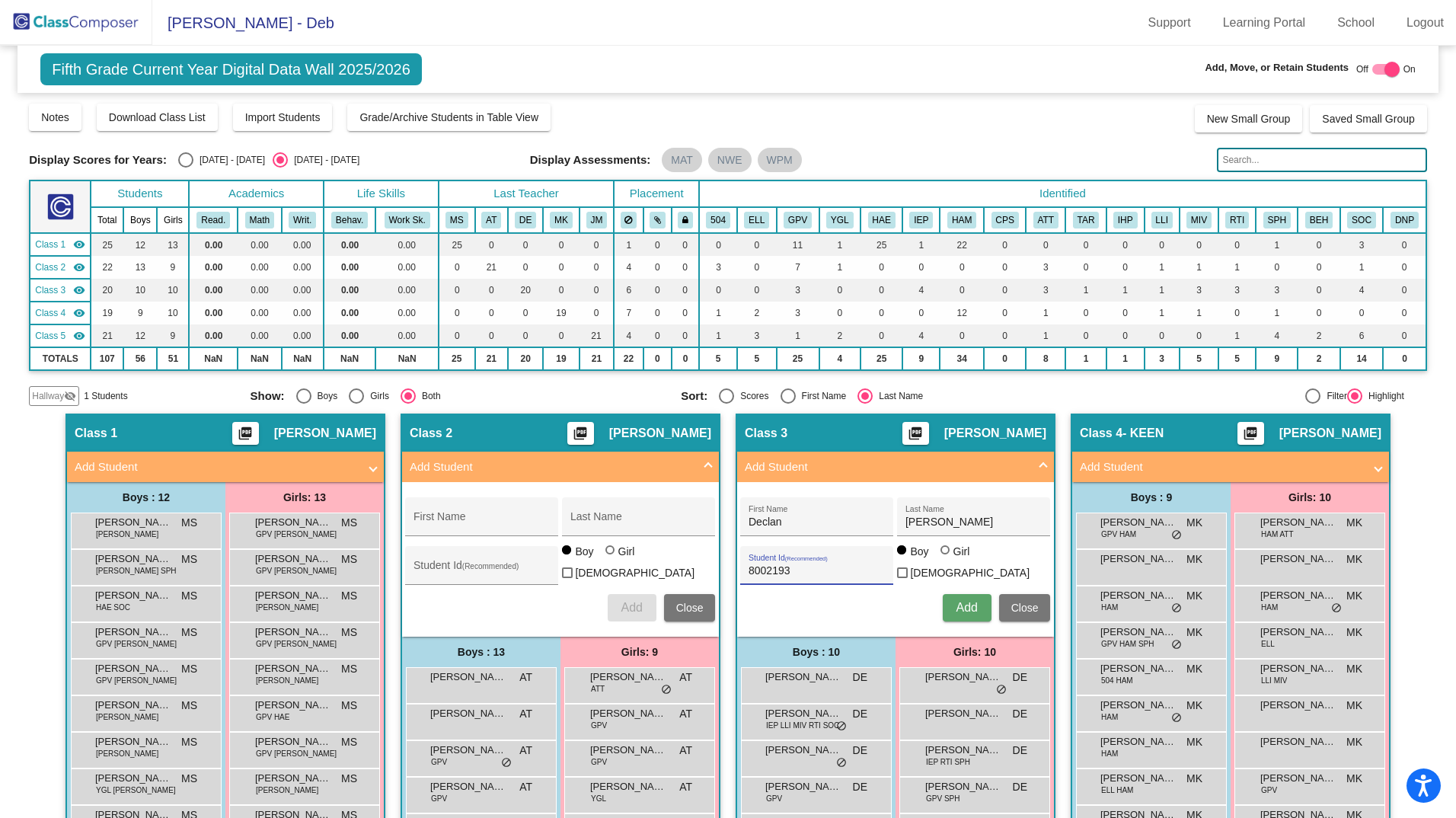
type input "8002193"
click at [963, 601] on span "Add" at bounding box center [967, 607] width 22 height 13
click at [1372, 66] on div at bounding box center [1386, 69] width 28 height 11
checkbox input "false"
